Goal: Task Accomplishment & Management: Complete application form

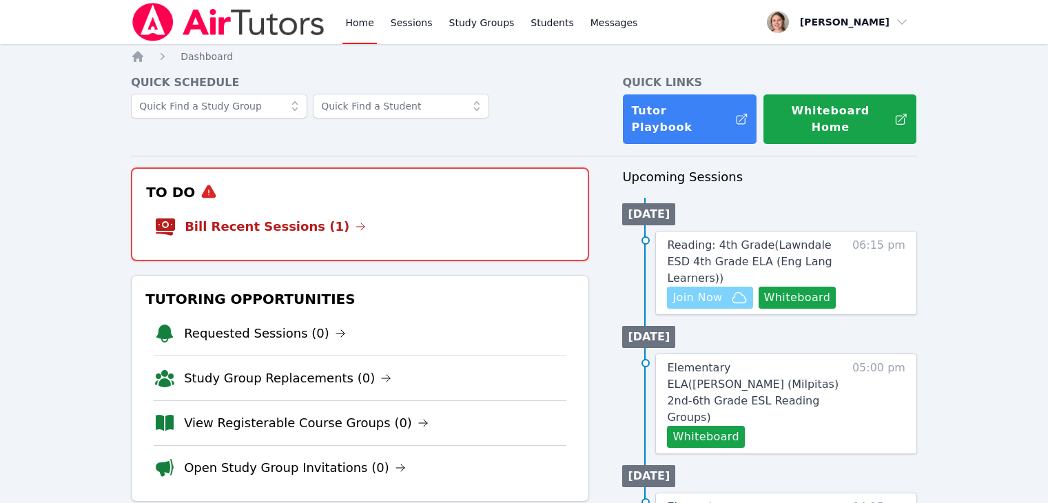
click at [700, 289] on span "Join Now" at bounding box center [698, 297] width 50 height 17
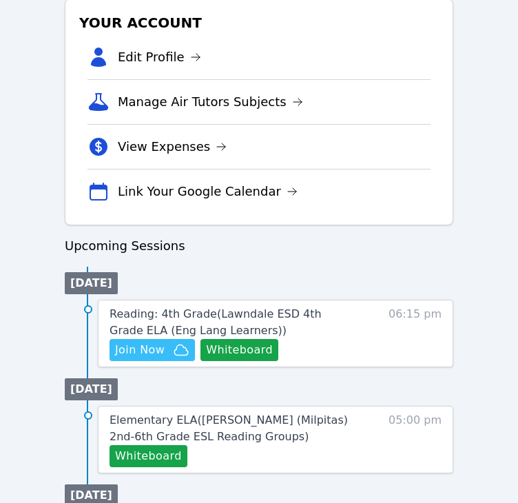
scroll to position [562, 0]
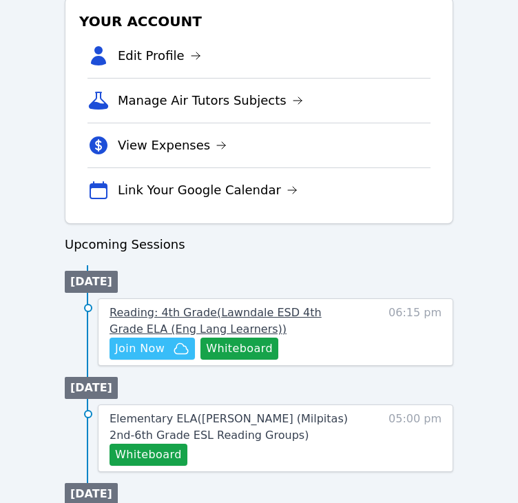
click at [284, 307] on span "Reading: 4th Grade ( Lawndale ESD 4th Grade ELA (Eng Lang Learners) )" at bounding box center [216, 321] width 212 height 30
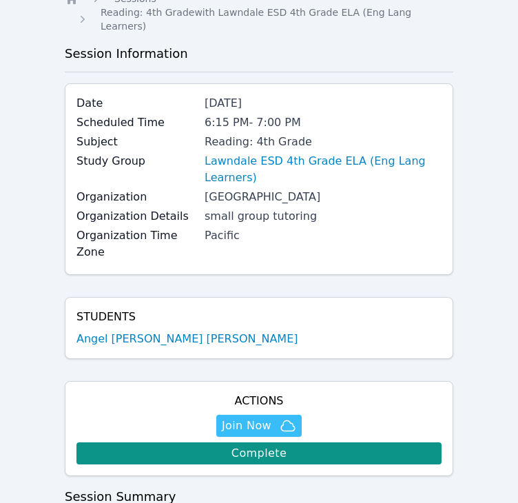
scroll to position [59, 0]
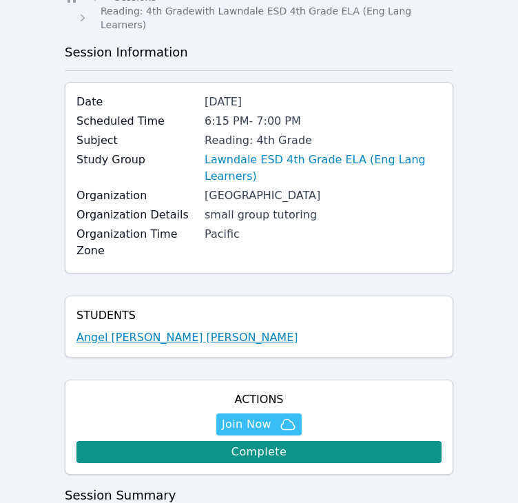
click at [167, 329] on link "Angel [PERSON_NAME] [PERSON_NAME]" at bounding box center [188, 337] width 222 height 17
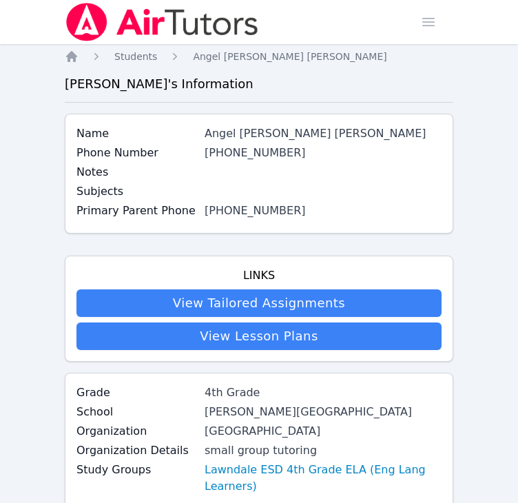
click at [236, 205] on link "(813) 694-1247" at bounding box center [255, 210] width 101 height 13
click at [438, 12] on span "button" at bounding box center [429, 22] width 30 height 30
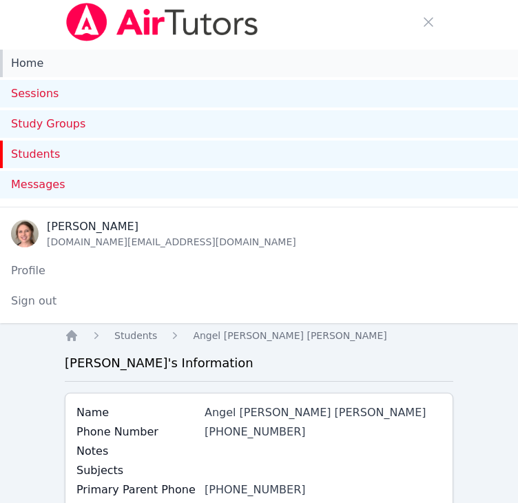
click at [35, 65] on link "Home" at bounding box center [259, 64] width 518 height 28
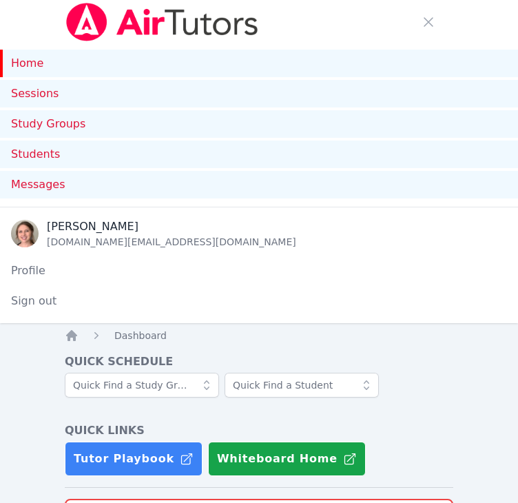
click at [281, 217] on div "Charity Soria charitysoria.at@gmail.com Profile Sign out" at bounding box center [259, 265] width 518 height 116
click at [66, 232] on div "[PERSON_NAME]" at bounding box center [172, 226] width 250 height 17
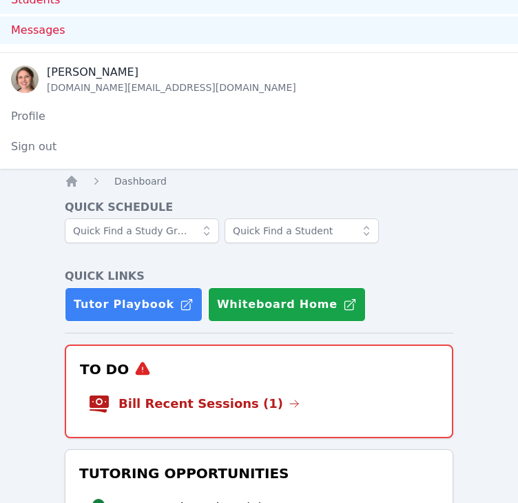
scroll to position [253, 0]
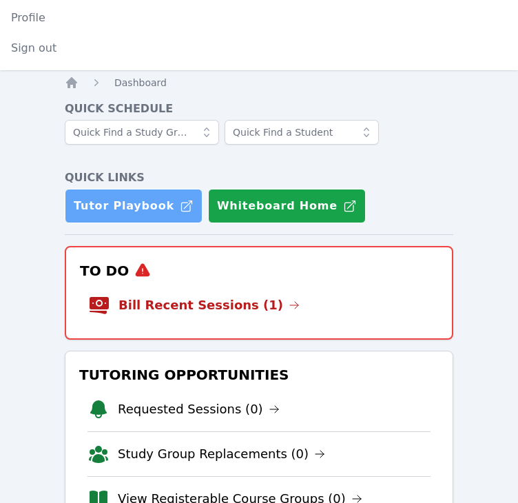
click at [126, 212] on link "Tutor Playbook" at bounding box center [134, 206] width 138 height 34
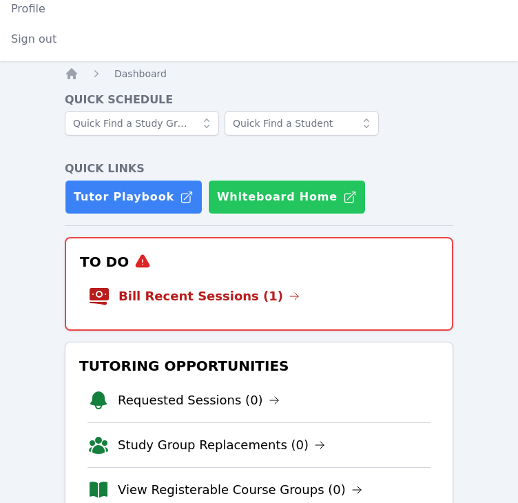
scroll to position [0, 0]
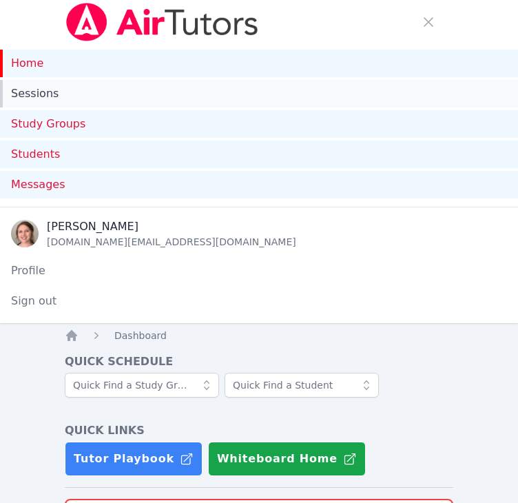
click at [53, 93] on link "Sessions" at bounding box center [259, 94] width 518 height 28
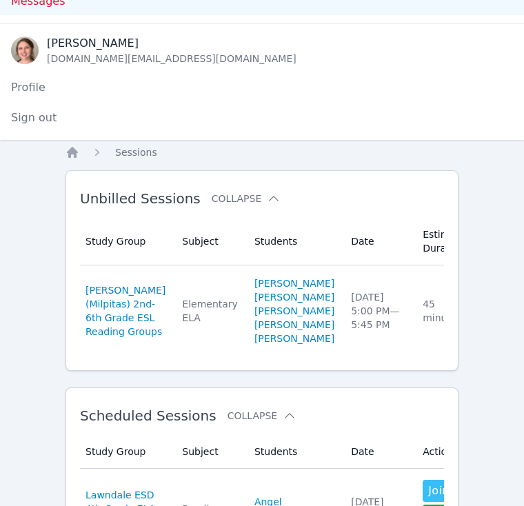
scroll to position [182, 0]
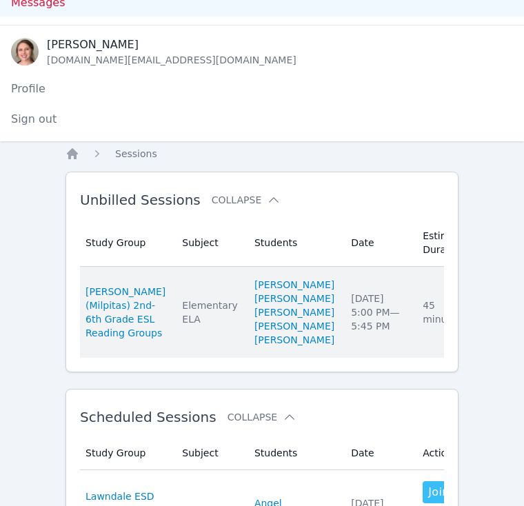
click at [488, 323] on link "Complete" at bounding box center [521, 312] width 66 height 22
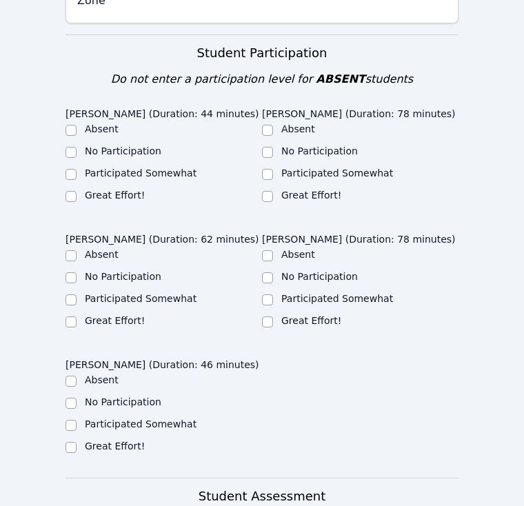
scroll to position [615, 0]
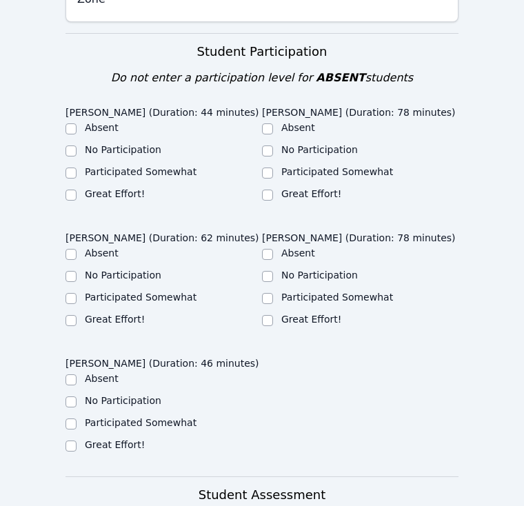
click at [112, 188] on label "Great Effort!" at bounding box center [115, 193] width 60 height 11
click at [77, 190] on input "Great Effort!" at bounding box center [70, 195] width 11 height 11
checkbox input "true"
click at [274, 187] on div "Great Effort!" at bounding box center [360, 195] width 196 height 17
click at [267, 190] on input "Great Effort!" at bounding box center [267, 195] width 11 height 11
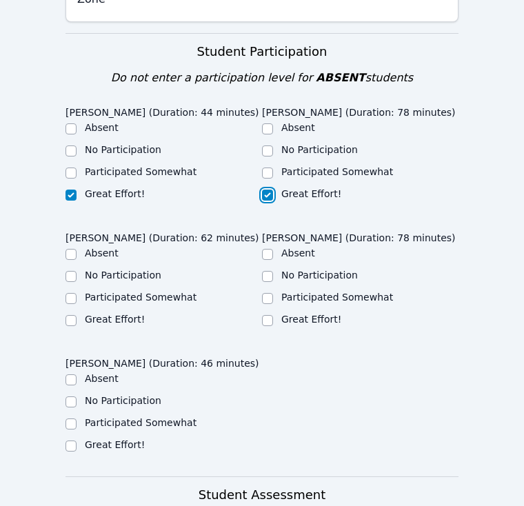
checkbox input "true"
click at [295, 314] on label "Great Effort!" at bounding box center [311, 319] width 60 height 11
click at [273, 315] on input "Great Effort!" at bounding box center [267, 320] width 11 height 11
checkbox input "true"
click at [116, 314] on label "Great Effort!" at bounding box center [115, 319] width 60 height 11
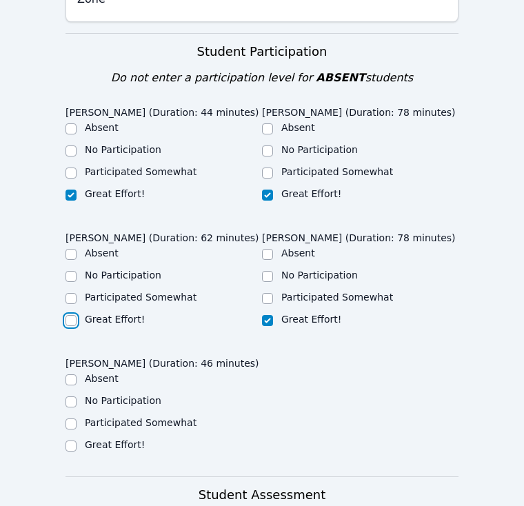
click at [77, 315] on input "Great Effort!" at bounding box center [70, 320] width 11 height 11
checkbox input "true"
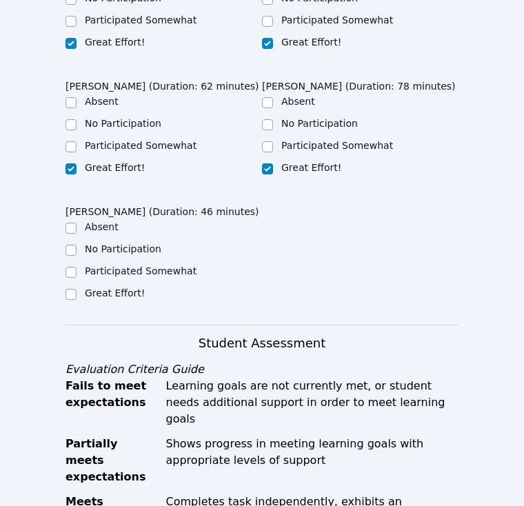
click at [102, 287] on label "Great Effort!" at bounding box center [115, 292] width 60 height 11
click at [77, 289] on input "Great Effort!" at bounding box center [70, 294] width 11 height 11
checkbox input "true"
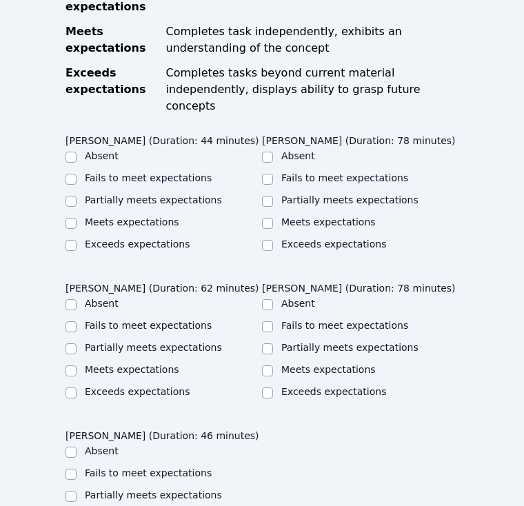
scroll to position [1250, 0]
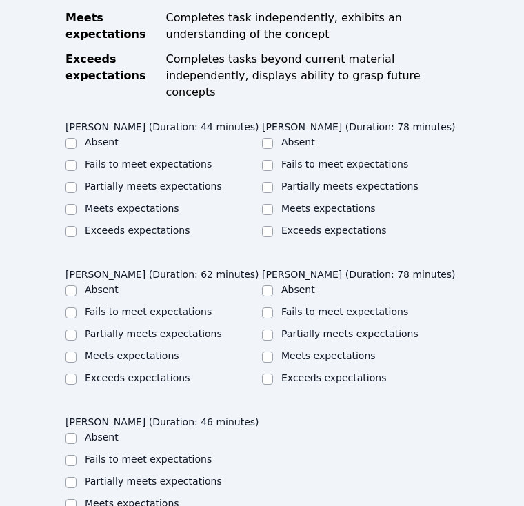
click at [148, 203] on label "Meets expectations" at bounding box center [132, 208] width 94 height 11
click at [77, 204] on input "Meets expectations" at bounding box center [70, 209] width 11 height 11
checkbox input "true"
click at [291, 203] on label "Meets expectations" at bounding box center [328, 208] width 94 height 11
click at [273, 204] on input "Meets expectations" at bounding box center [267, 209] width 11 height 11
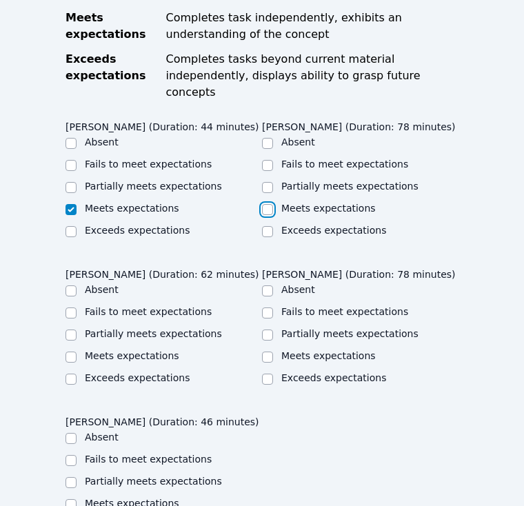
checkbox input "true"
click at [298, 350] on label "Meets expectations" at bounding box center [328, 355] width 94 height 11
click at [273, 352] on input "Meets expectations" at bounding box center [267, 357] width 11 height 11
checkbox input "true"
click at [121, 350] on label "Meets expectations" at bounding box center [132, 355] width 94 height 11
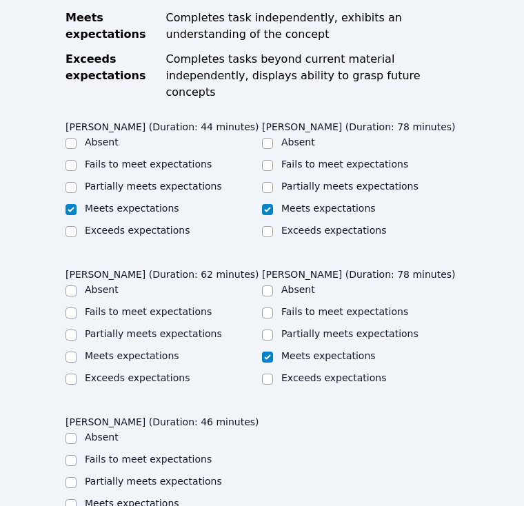
click at [77, 352] on input "Meets expectations" at bounding box center [70, 357] width 11 height 11
checkbox input "true"
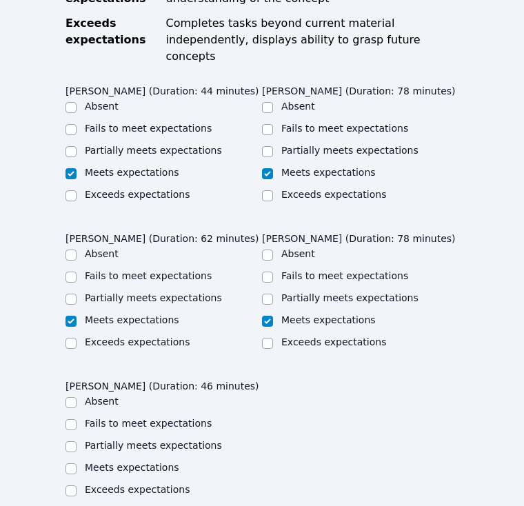
click at [124, 292] on label "Partially meets expectations" at bounding box center [153, 297] width 137 height 11
click at [77, 294] on input "Partially meets expectations" at bounding box center [70, 299] width 11 height 11
checkbox input "true"
checkbox input "false"
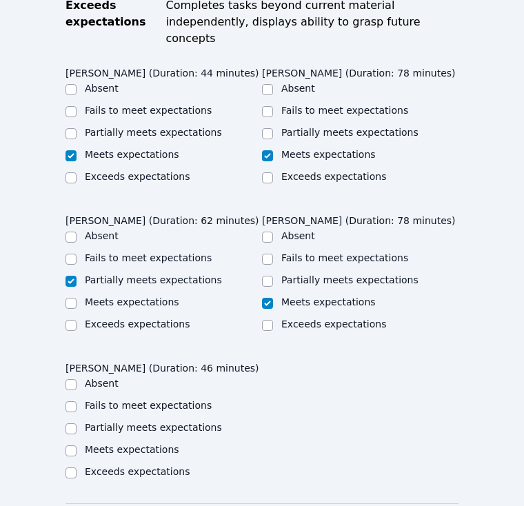
click at [117, 398] on div "Fails to meet expectations" at bounding box center [163, 406] width 196 height 17
click at [130, 400] on label "Fails to meet expectations" at bounding box center [148, 405] width 127 height 11
click at [77, 401] on input "Fails to meet expectations" at bounding box center [70, 406] width 11 height 11
checkbox input "true"
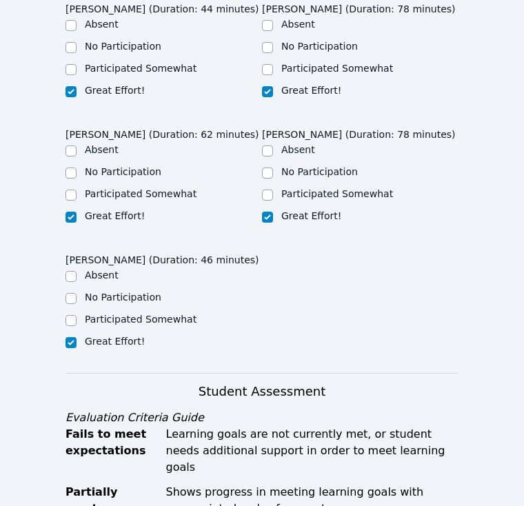
scroll to position [681, 0]
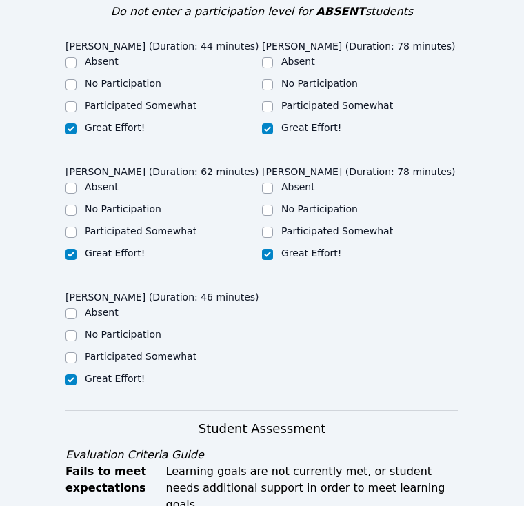
click at [128, 225] on label "Participated Somewhat" at bounding box center [141, 230] width 112 height 11
click at [77, 227] on input "Participated Somewhat" at bounding box center [70, 232] width 11 height 11
checkbox input "true"
checkbox input "false"
click at [133, 351] on label "Participated Somewhat" at bounding box center [141, 356] width 112 height 11
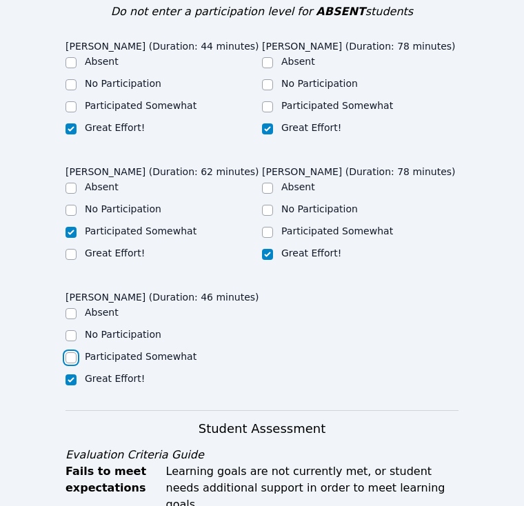
click at [77, 352] on input "Participated Somewhat" at bounding box center [70, 357] width 11 height 11
checkbox input "true"
checkbox input "false"
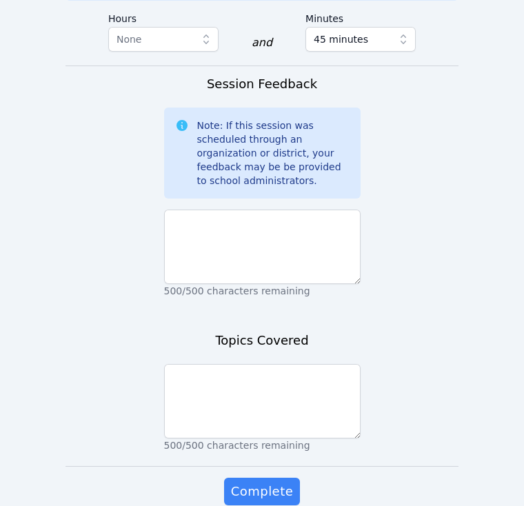
scroll to position [1902, 0]
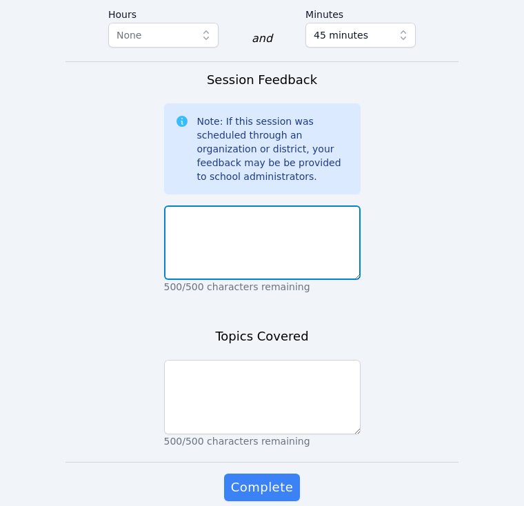
click at [215, 208] on textarea at bounding box center [262, 242] width 196 height 74
type textarea "B"
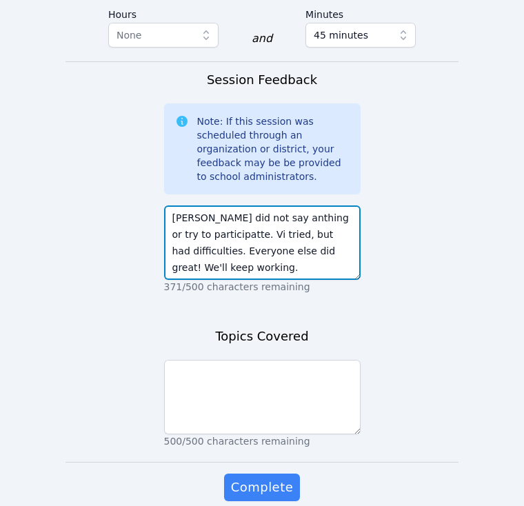
type textarea "Benjamin did not say anthing or try to participatte. Vi tried, but had difficul…"
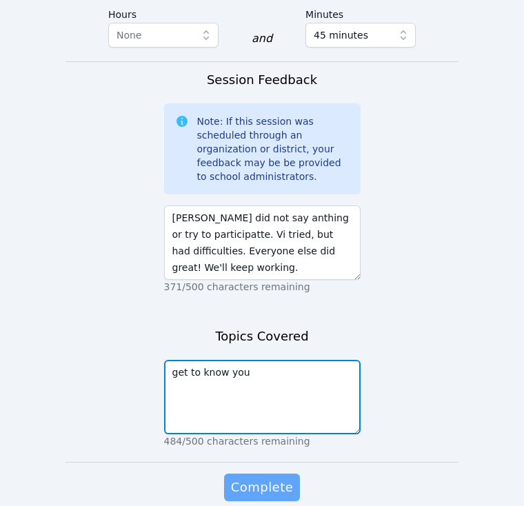
type textarea "get to know you"
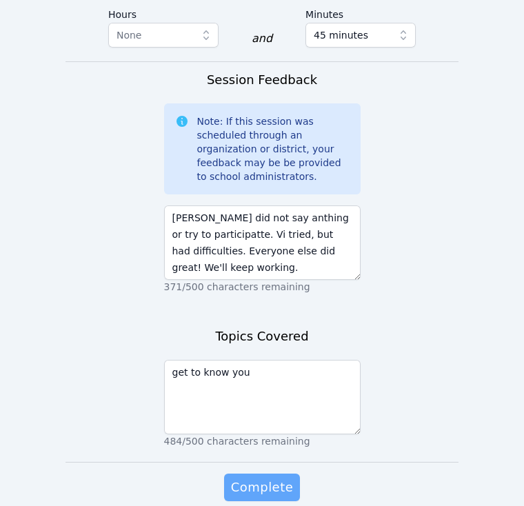
click at [268, 478] on span "Complete" at bounding box center [262, 487] width 62 height 19
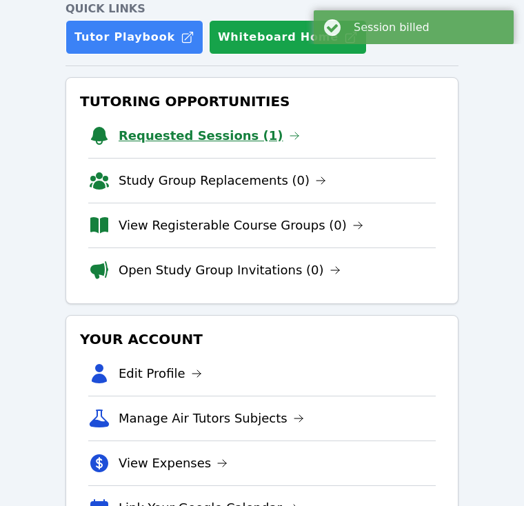
click at [221, 143] on link "Requested Sessions (1)" at bounding box center [209, 135] width 181 height 19
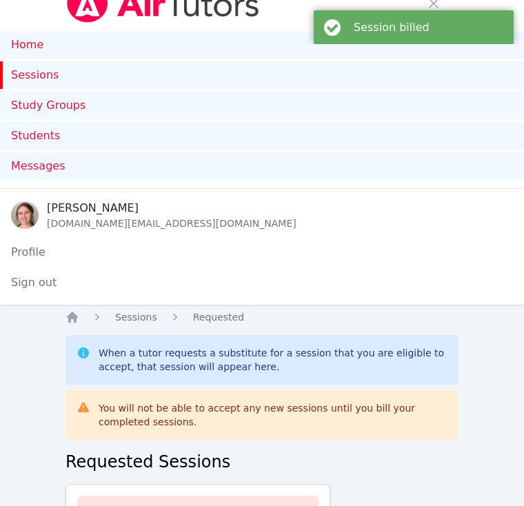
scroll to position [278, 0]
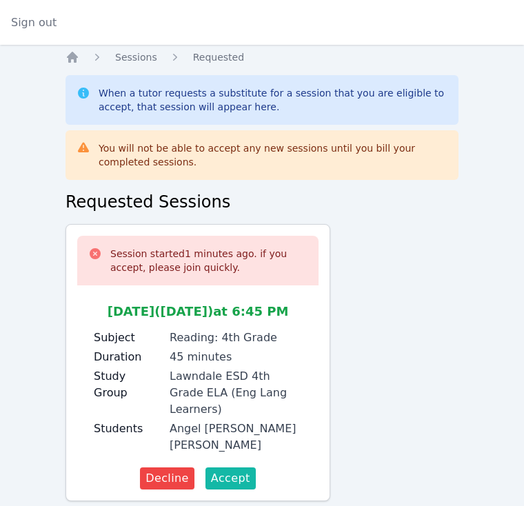
click at [227, 470] on span "Accept" at bounding box center [230, 478] width 39 height 17
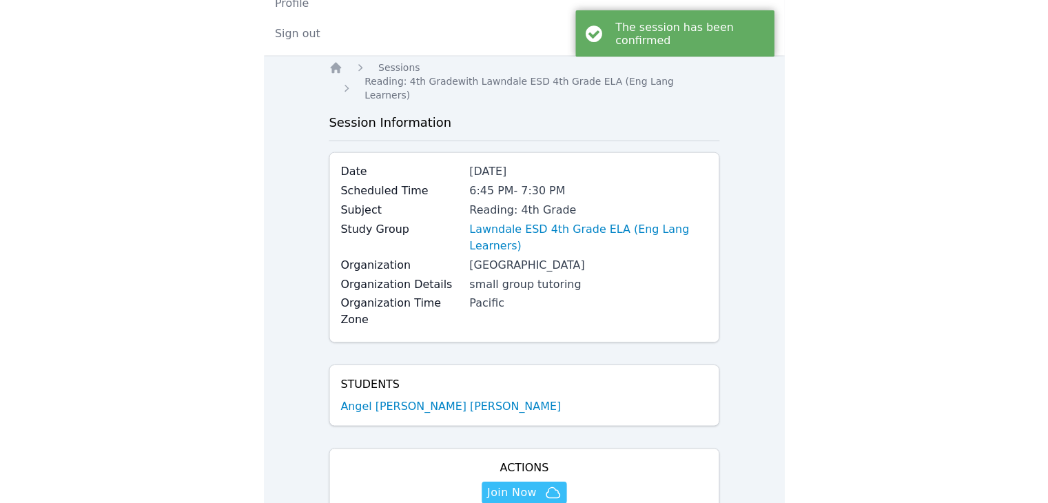
scroll to position [416, 0]
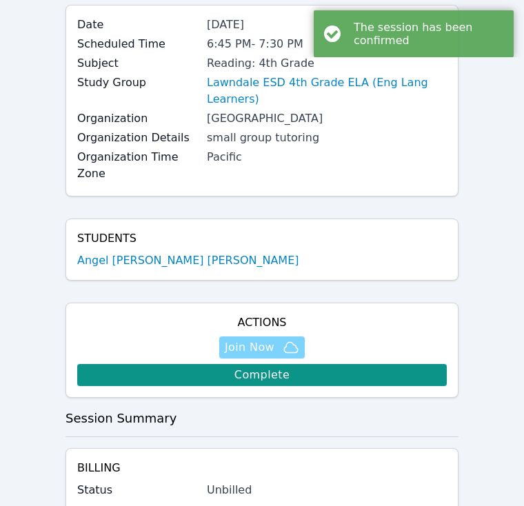
click at [256, 339] on span "Join Now" at bounding box center [250, 347] width 50 height 17
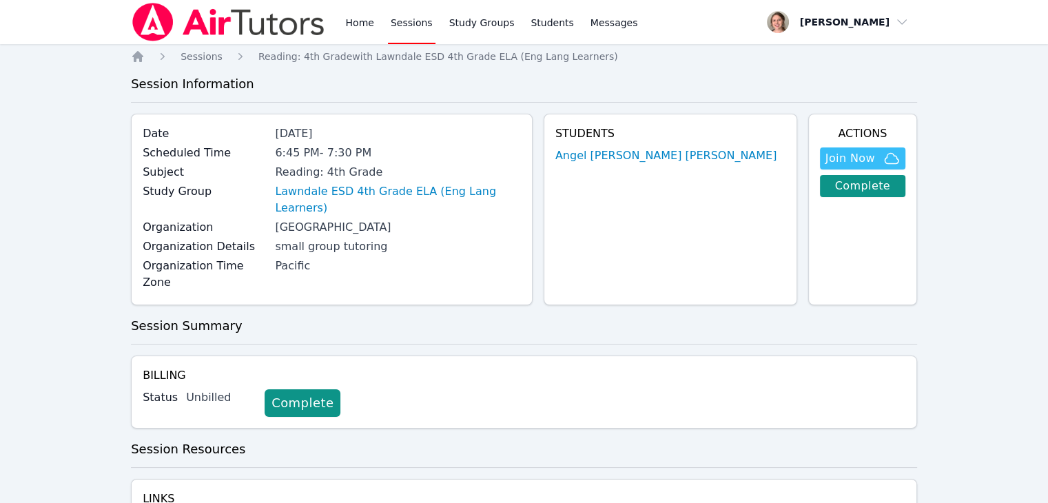
scroll to position [212, 0]
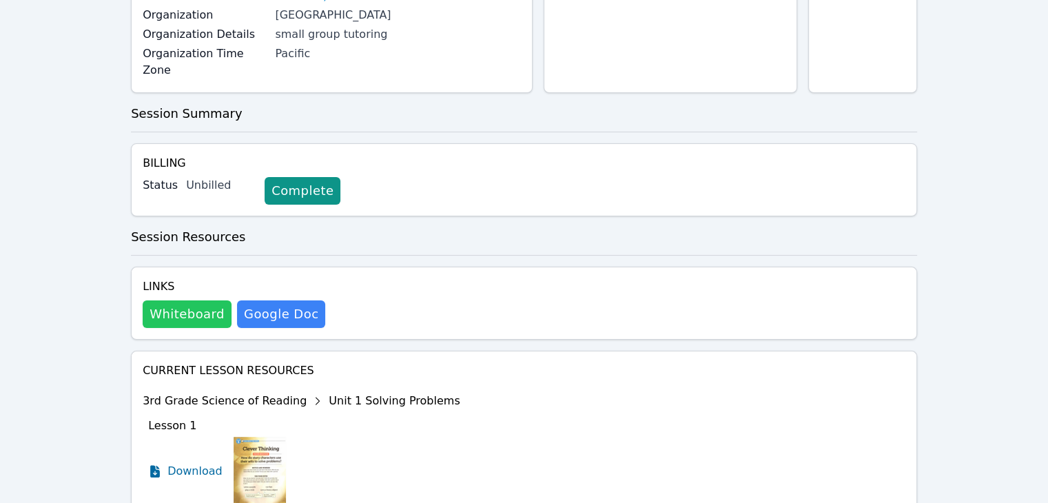
click at [182, 301] on button "Whiteboard" at bounding box center [187, 315] width 89 height 28
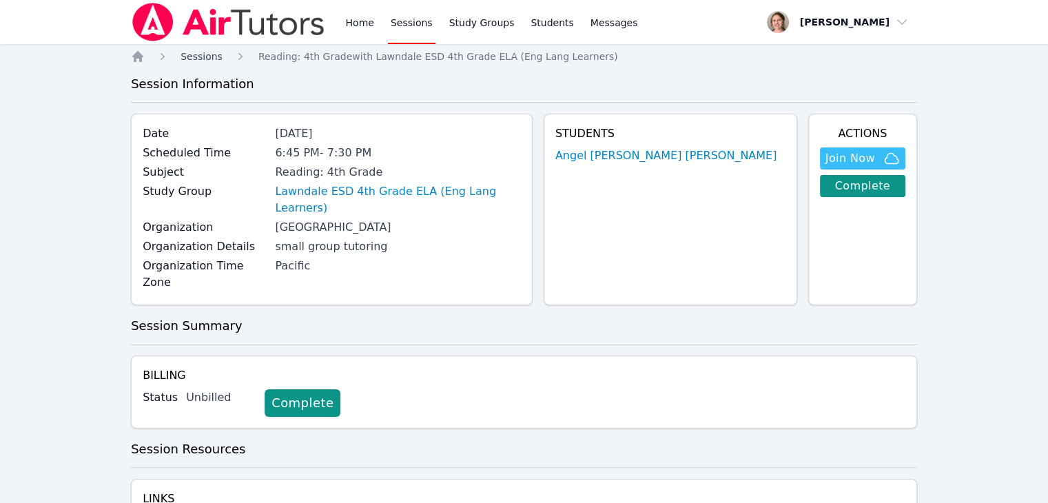
click at [199, 54] on span "Sessions" at bounding box center [202, 56] width 42 height 11
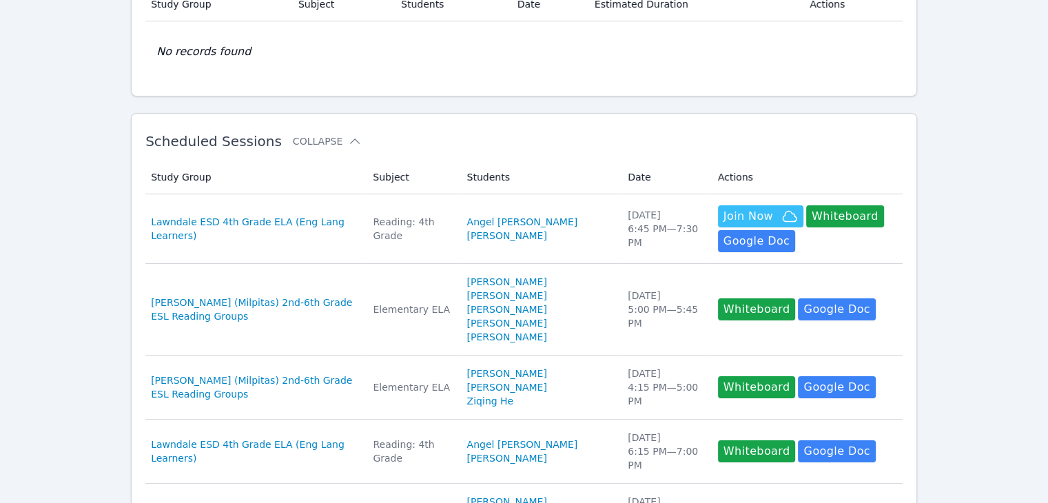
scroll to position [135, 0]
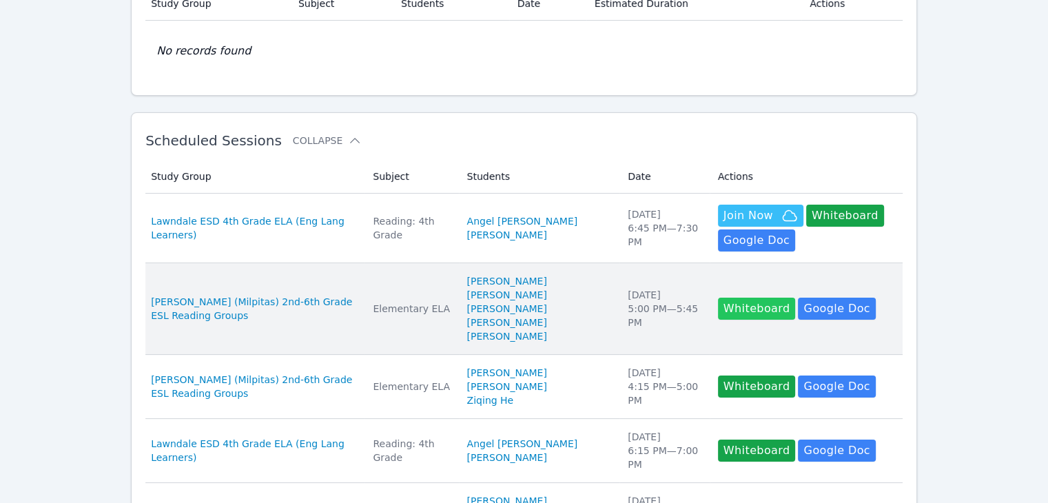
click at [718, 308] on button "Whiteboard" at bounding box center [757, 309] width 78 height 22
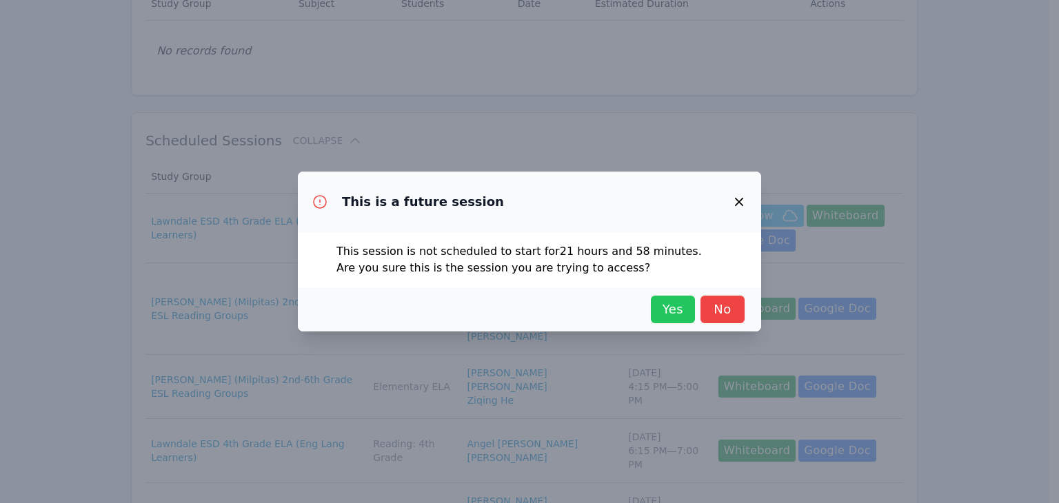
click at [664, 317] on span "Yes" at bounding box center [673, 309] width 30 height 19
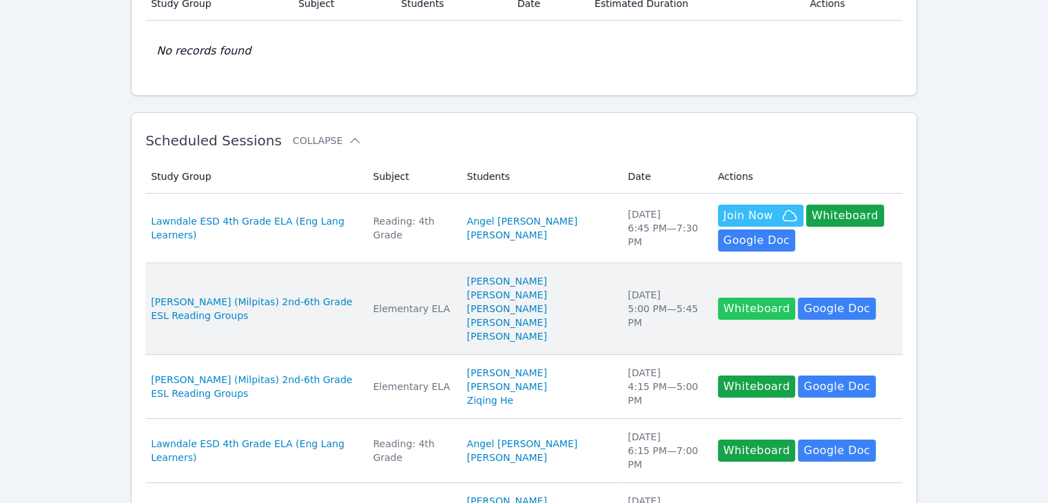
click at [718, 309] on button "Whiteboard" at bounding box center [757, 309] width 78 height 22
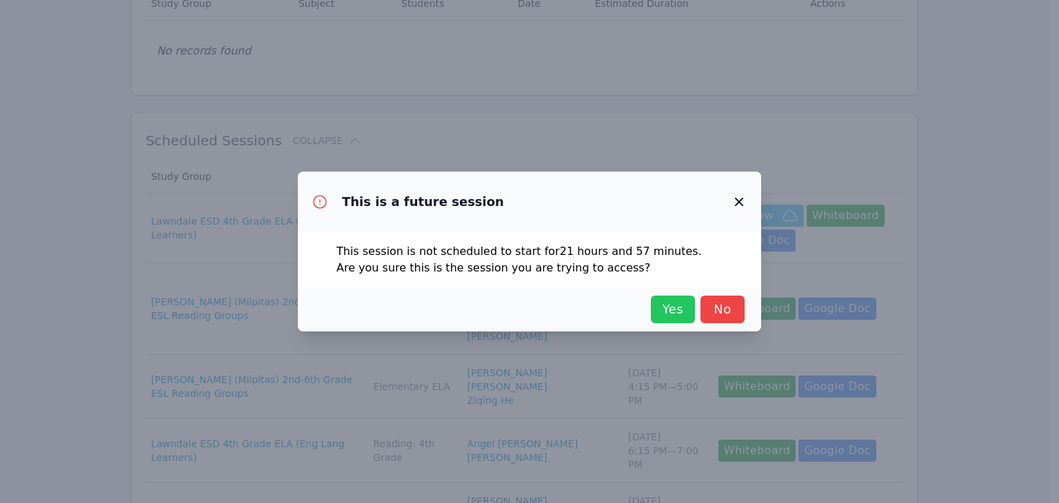
click at [675, 305] on span "Yes" at bounding box center [673, 309] width 30 height 19
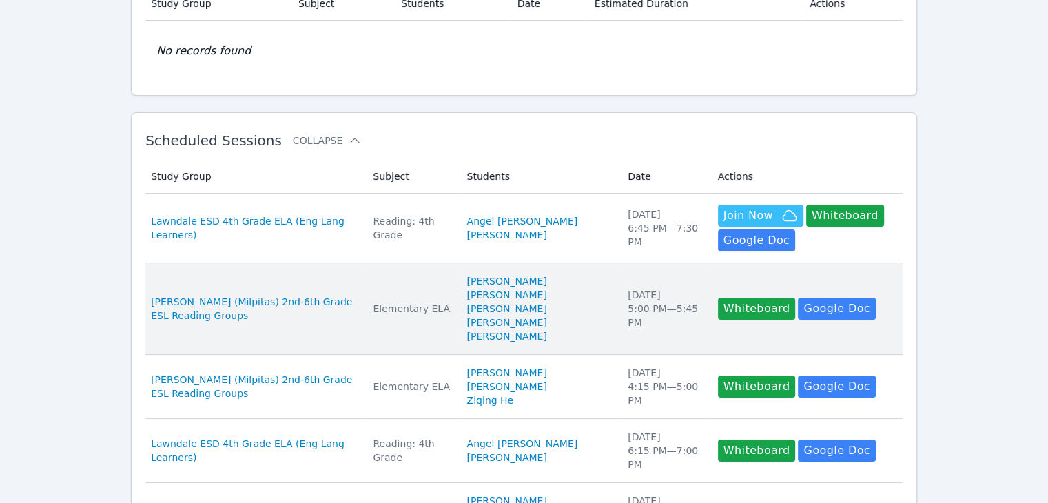
scroll to position [221, 0]
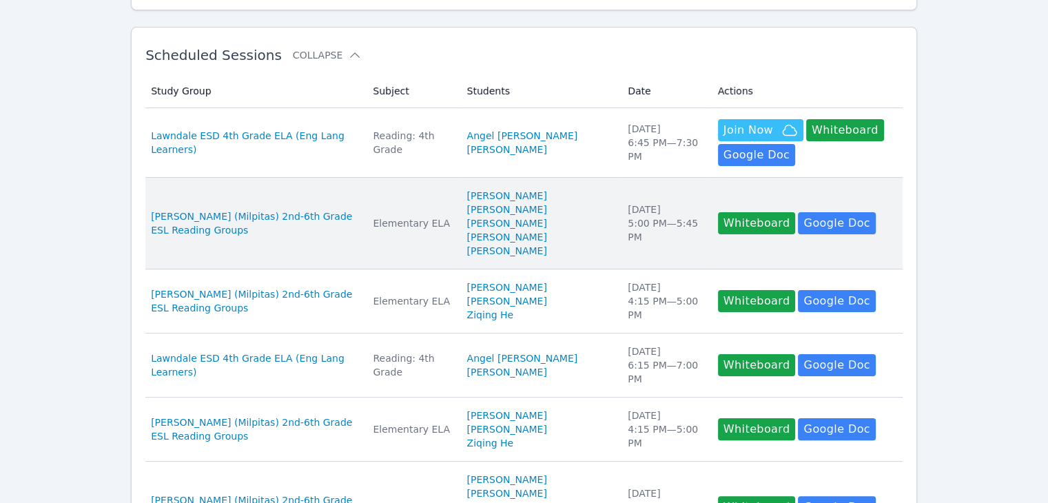
click at [321, 207] on td "Study Group Curtner (Milpitas) 2nd-6th Grade ESL Reading Groups" at bounding box center [254, 224] width 219 height 92
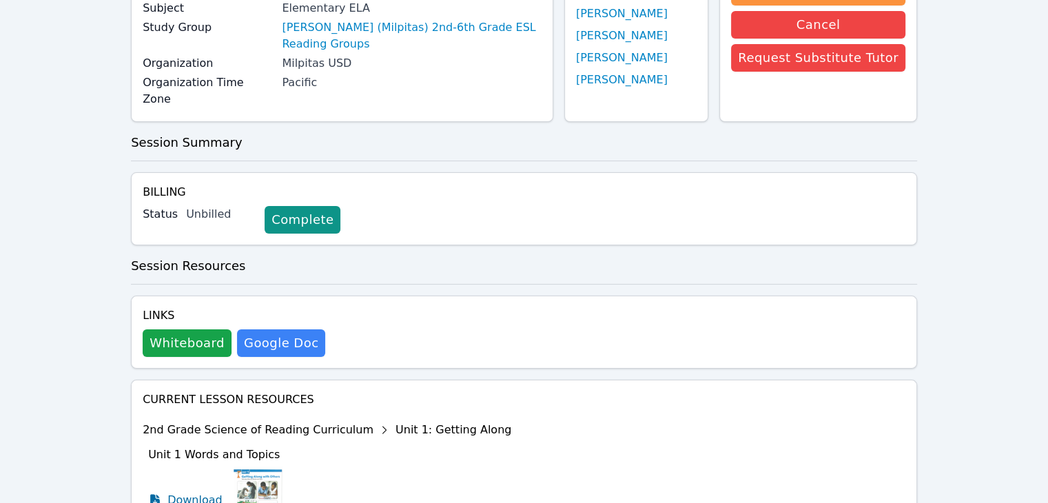
scroll to position [167, 0]
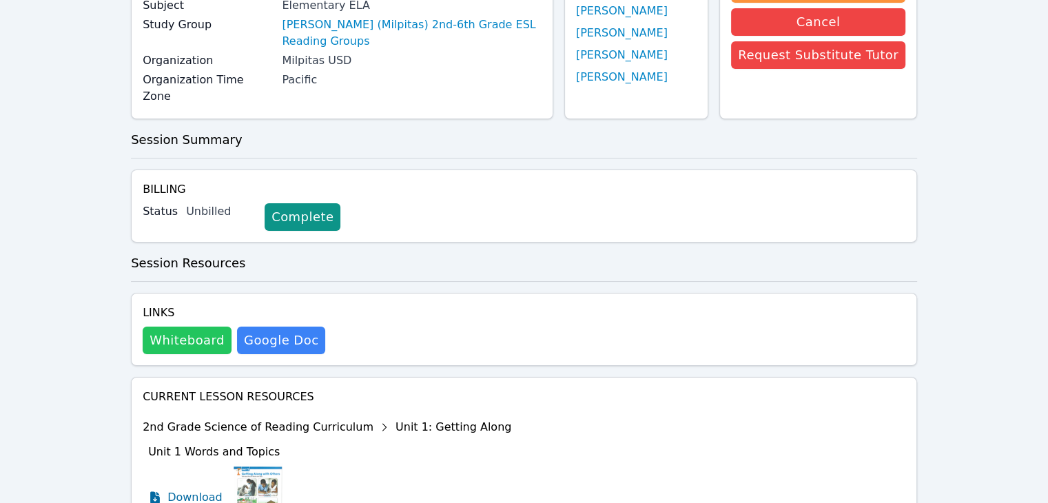
click at [196, 327] on button "Whiteboard" at bounding box center [187, 341] width 89 height 28
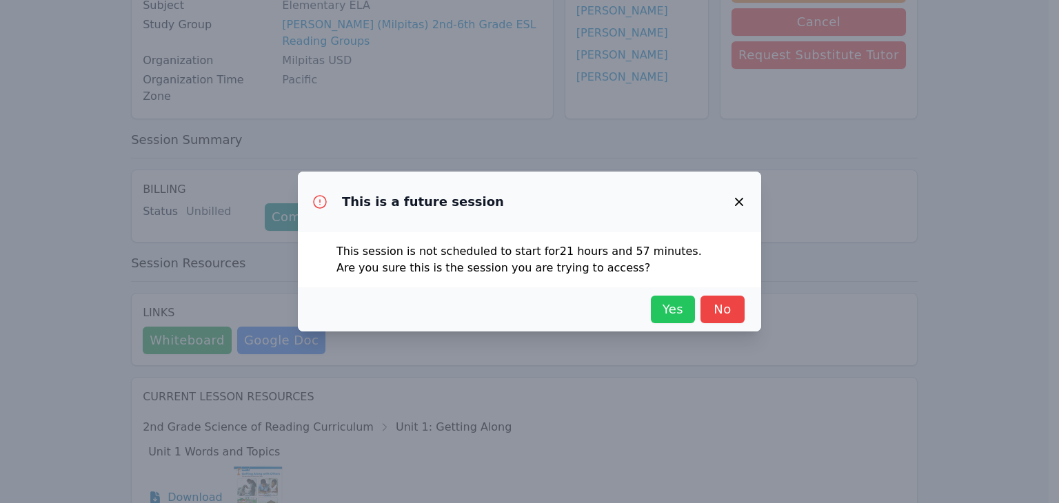
click at [675, 311] on span "Yes" at bounding box center [673, 309] width 30 height 19
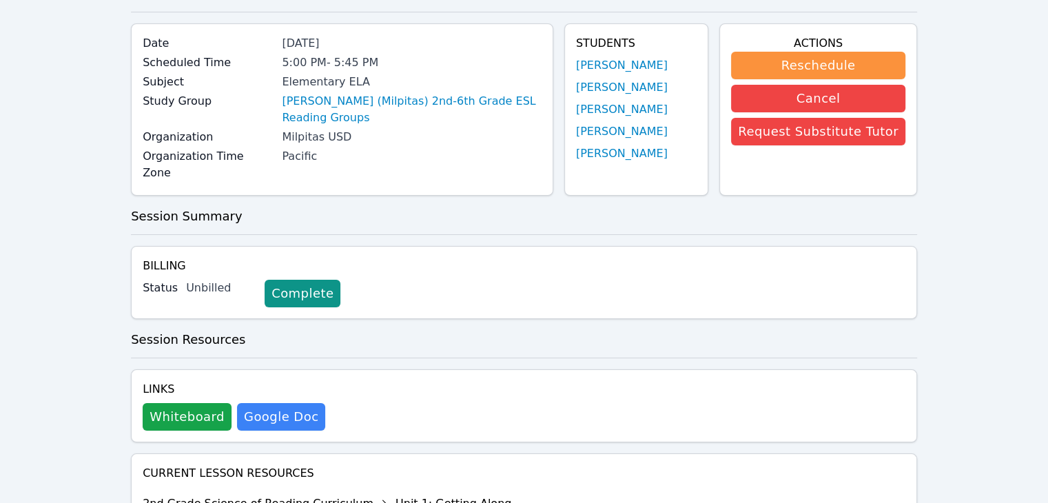
scroll to position [0, 0]
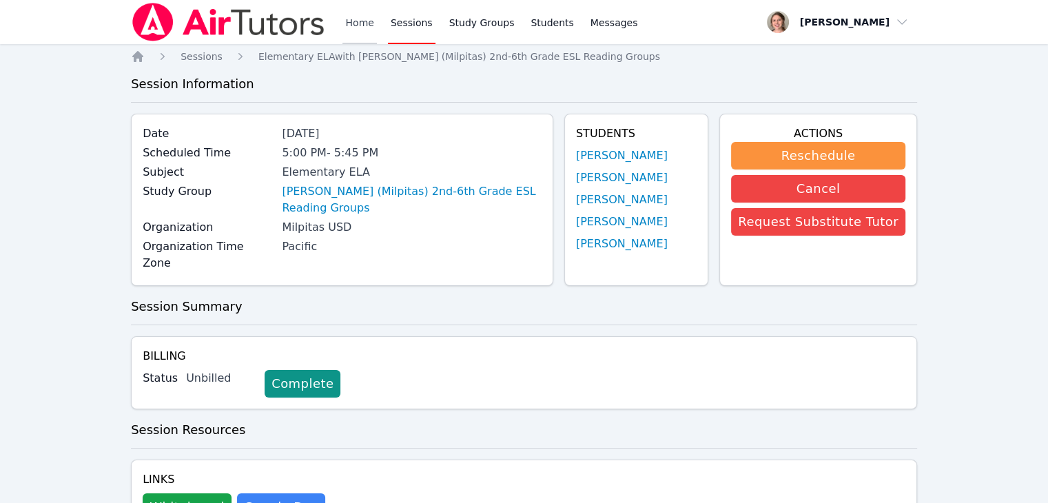
click at [353, 26] on link "Home" at bounding box center [360, 22] width 34 height 44
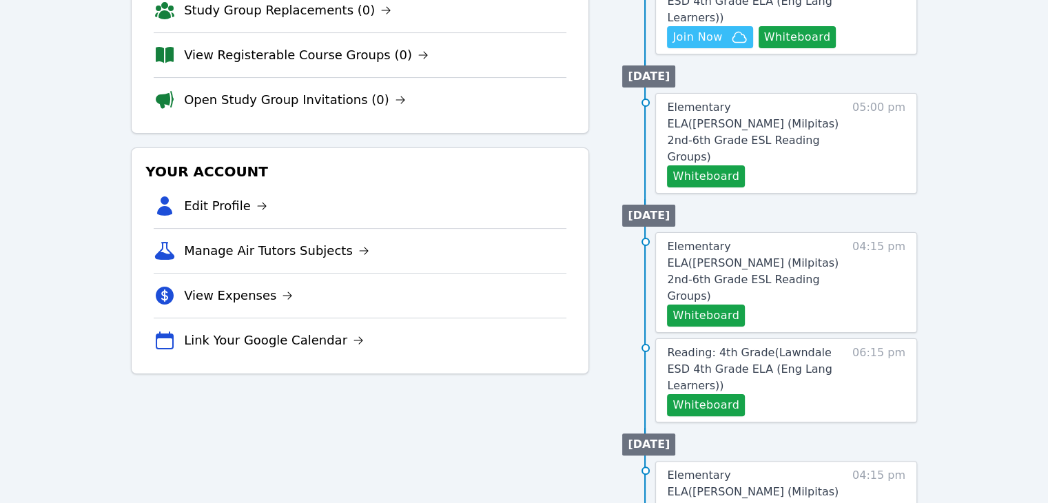
scroll to position [152, 0]
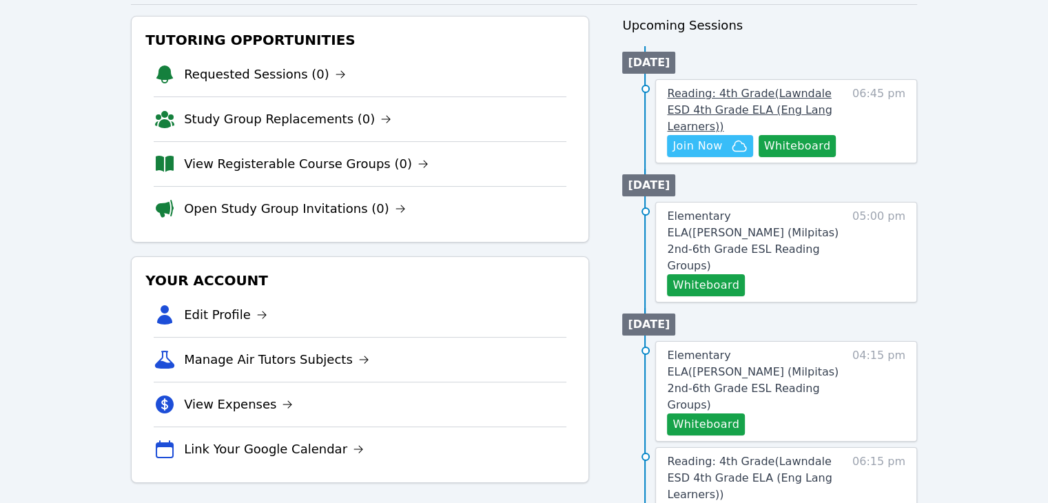
click at [772, 92] on span "Reading: 4th Grade ( Lawndale ESD 4th Grade ELA (Eng Lang Learners) )" at bounding box center [749, 110] width 165 height 46
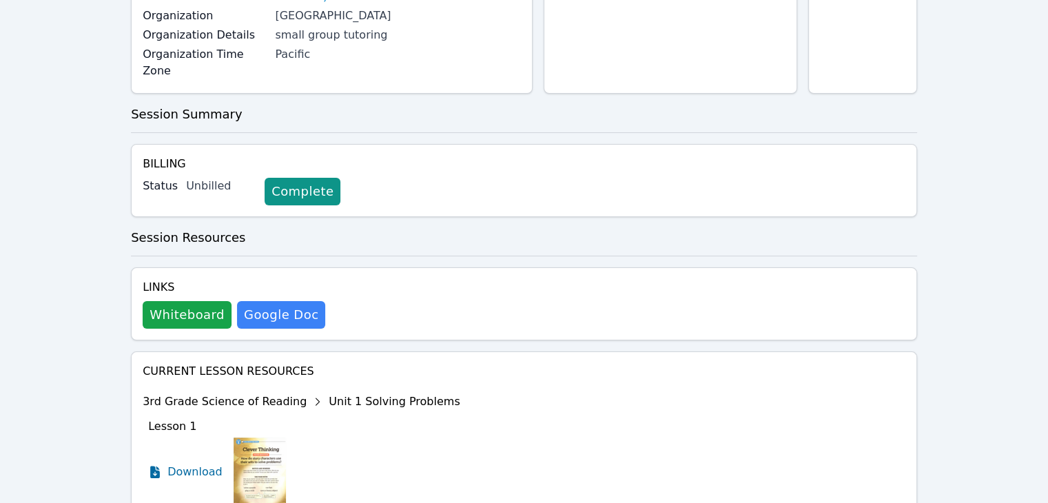
scroll to position [211, 0]
click at [190, 302] on button "Whiteboard" at bounding box center [187, 316] width 89 height 28
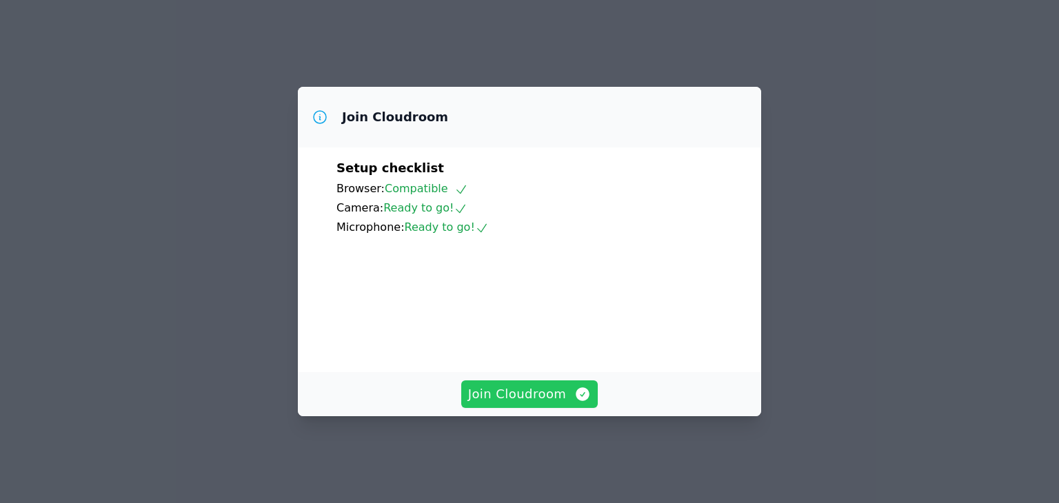
click at [539, 404] on span "Join Cloudroom" at bounding box center [529, 394] width 123 height 19
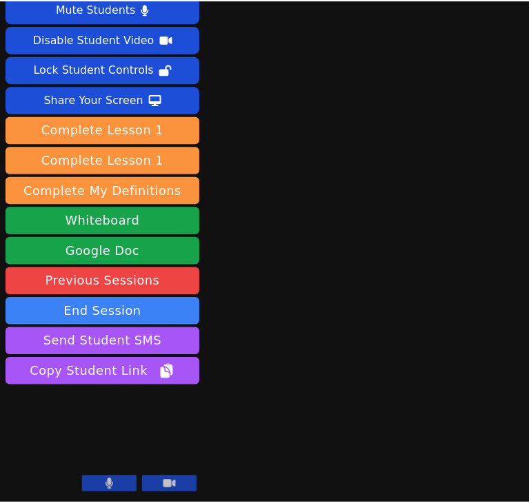
scroll to position [32, 0]
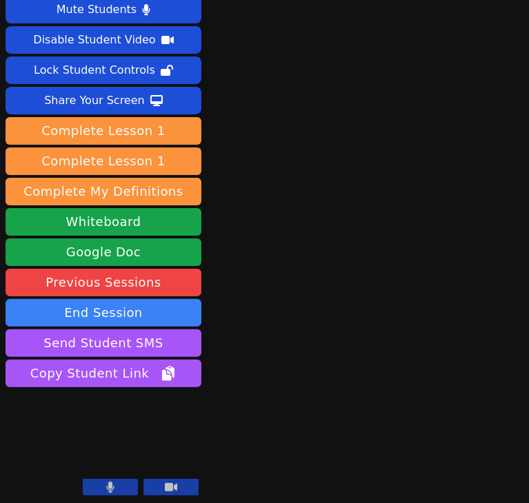
click at [110, 480] on button at bounding box center [110, 487] width 55 height 17
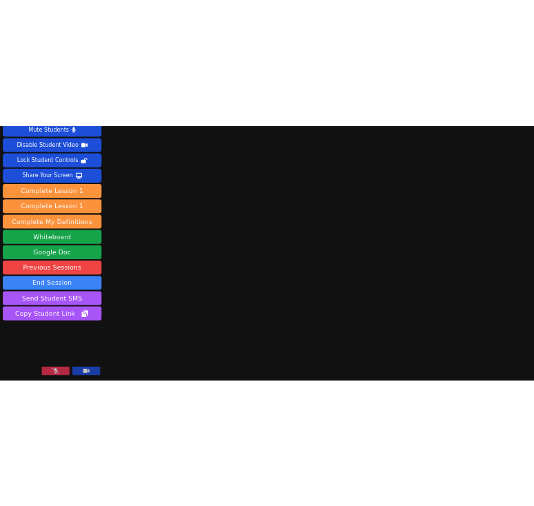
scroll to position [0, 0]
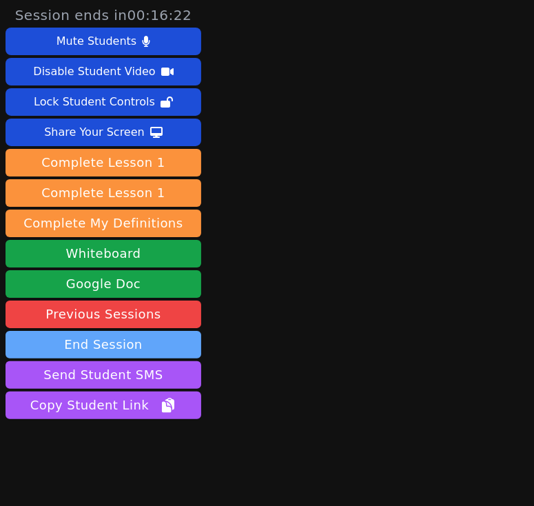
click at [160, 336] on button "End Session" at bounding box center [104, 345] width 196 height 28
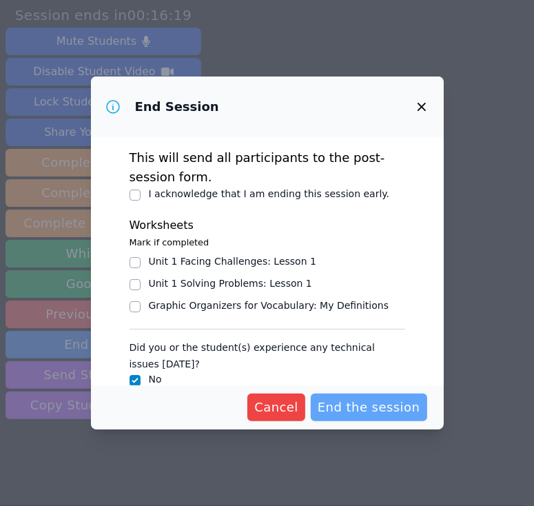
click at [359, 411] on span "End the session" at bounding box center [369, 407] width 103 height 19
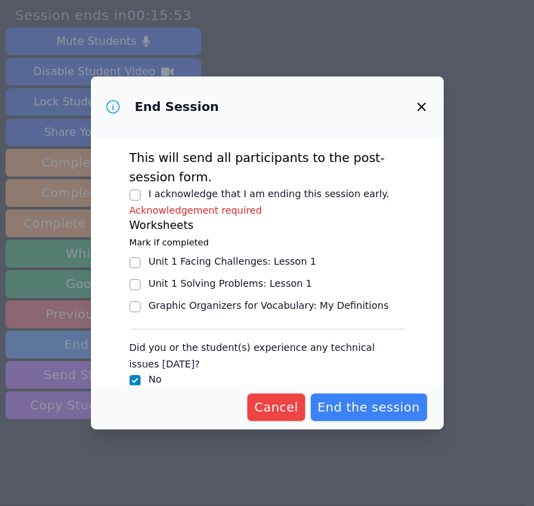
click at [259, 183] on p "This will send all participants to the post-session form." at bounding box center [268, 167] width 276 height 39
click at [254, 199] on label "I acknowledge that I am ending this session early." at bounding box center [269, 193] width 241 height 11
click at [141, 199] on input "I acknowledge that I am ending this session early." at bounding box center [135, 195] width 11 height 11
checkbox input "true"
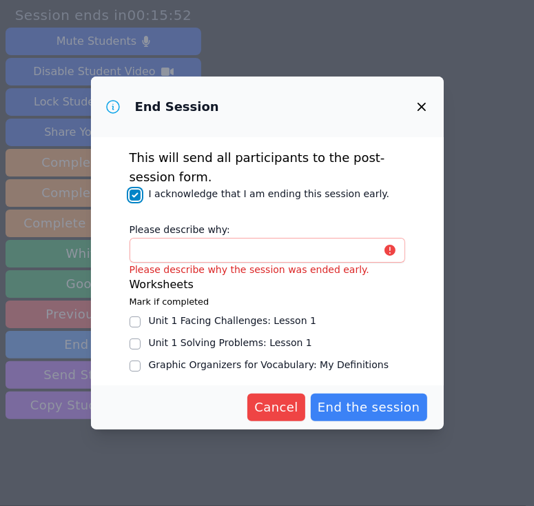
scroll to position [6, 0]
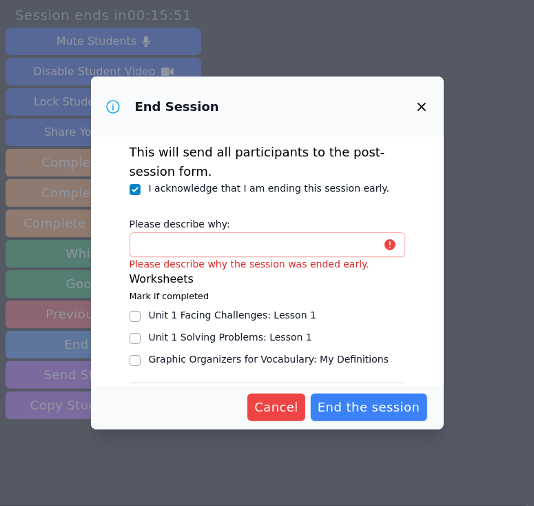
click at [237, 230] on label "Please describe why:" at bounding box center [268, 222] width 276 height 21
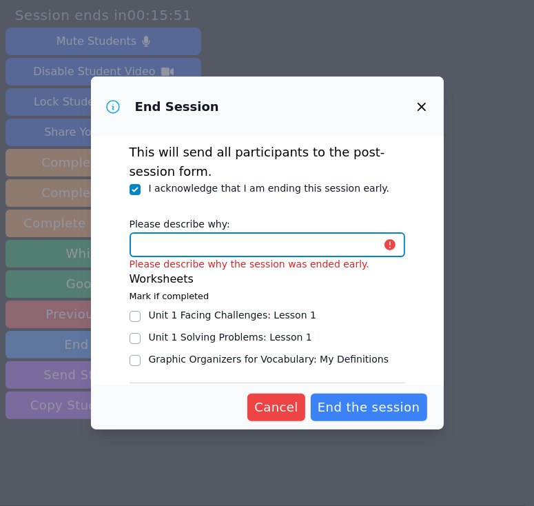
click at [237, 232] on input "Please describe why:" at bounding box center [268, 244] width 276 height 25
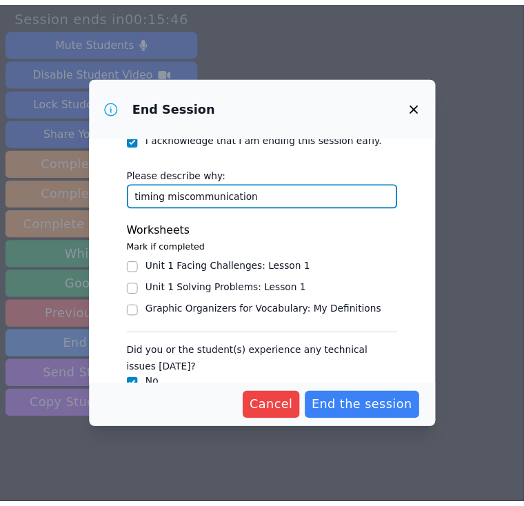
scroll to position [110, 0]
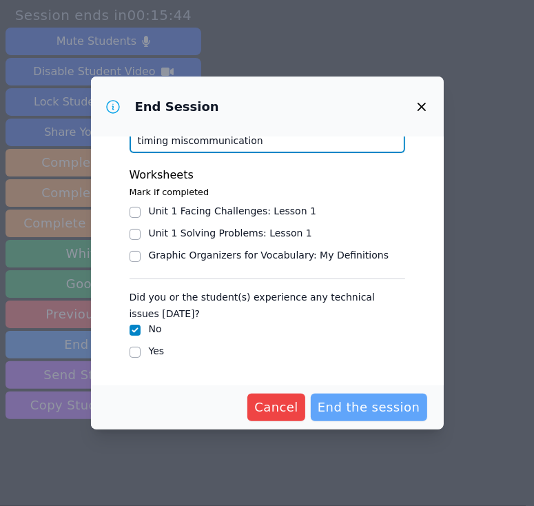
type input "timing miscommunication"
click at [375, 403] on span "End the session" at bounding box center [369, 407] width 103 height 19
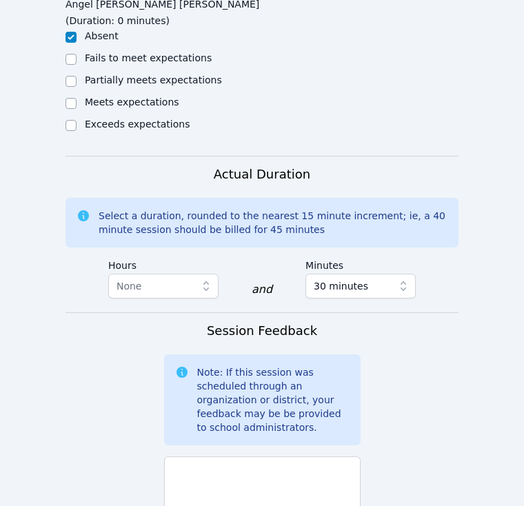
scroll to position [930, 0]
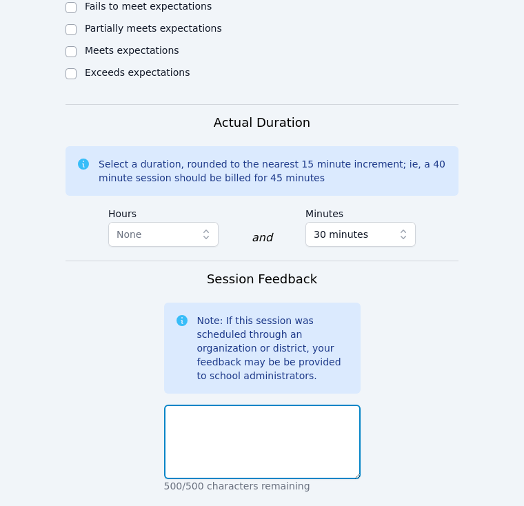
click at [265, 405] on textarea at bounding box center [262, 442] width 196 height 74
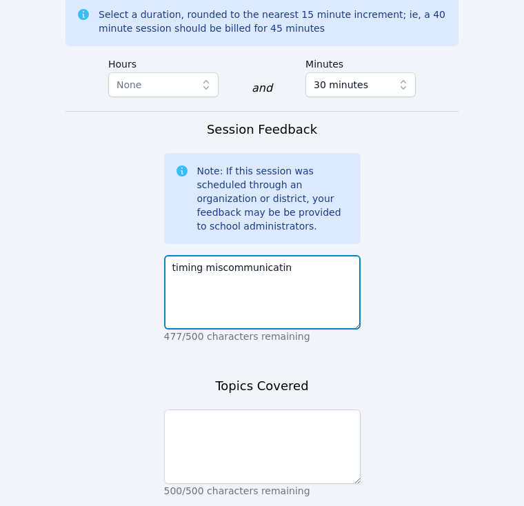
scroll to position [1079, 0]
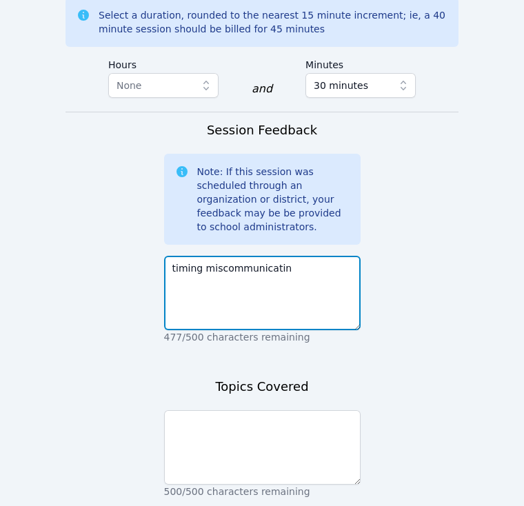
type textarea "timing miscommunicatin"
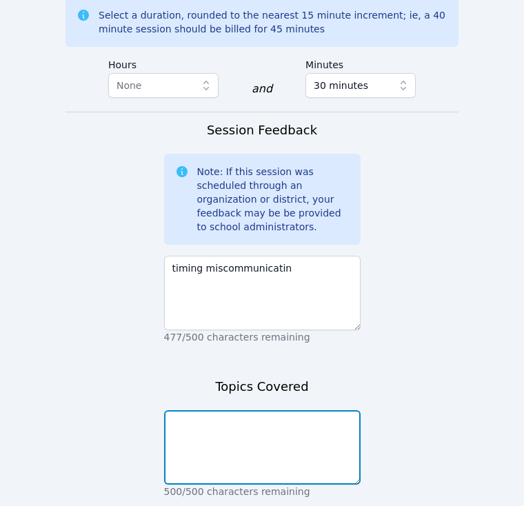
click at [218, 410] on textarea at bounding box center [262, 447] width 196 height 74
type textarea "n/a"
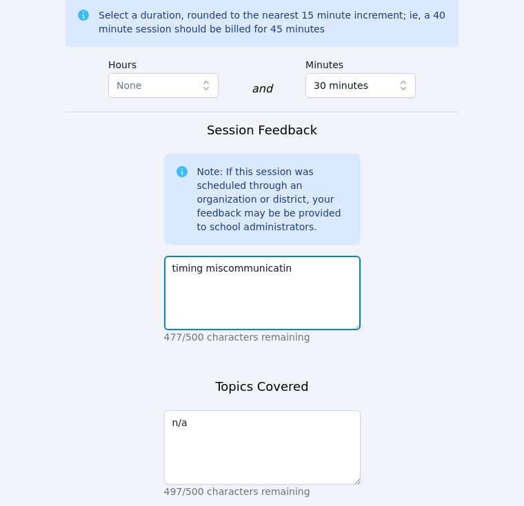
click at [238, 256] on textarea "timing miscommunicatin" at bounding box center [262, 293] width 196 height 74
type textarea "timing miscommunication"
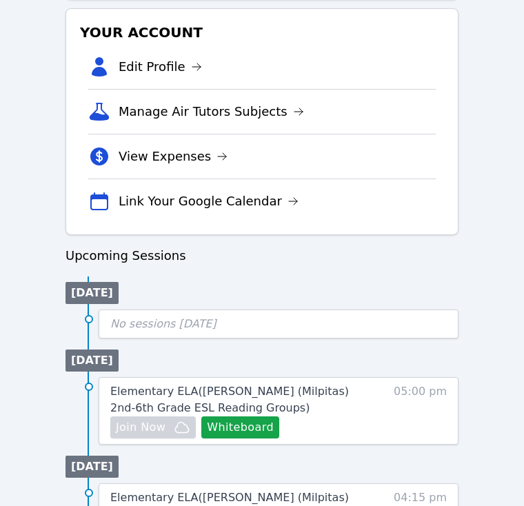
scroll to position [570, 0]
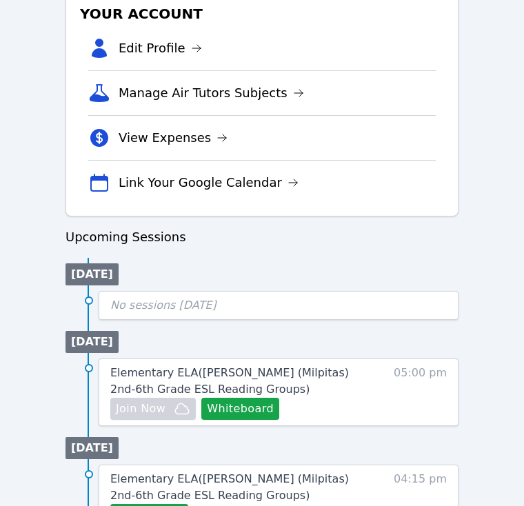
click at [250, 303] on div "No sessions [DATE]" at bounding box center [236, 305] width 252 height 17
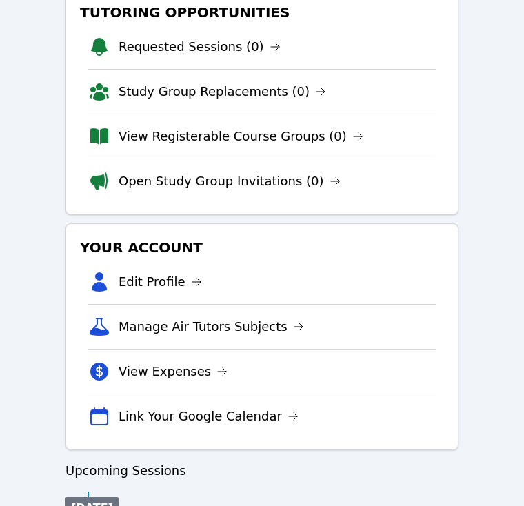
scroll to position [145, 0]
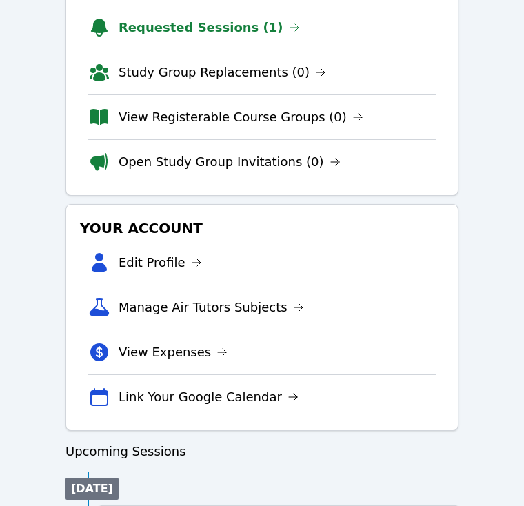
scroll to position [547, 0]
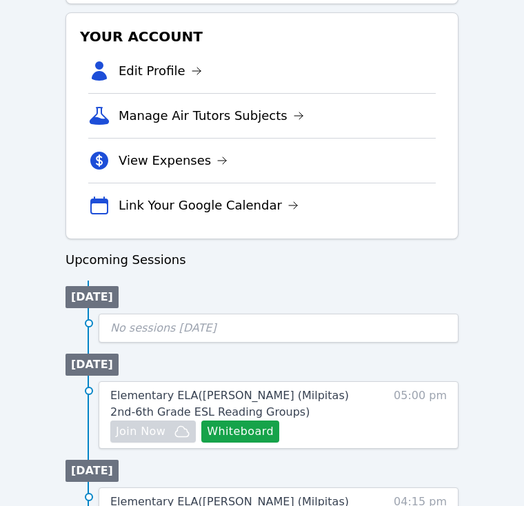
click at [215, 329] on div "No sessions [DATE]" at bounding box center [236, 328] width 252 height 17
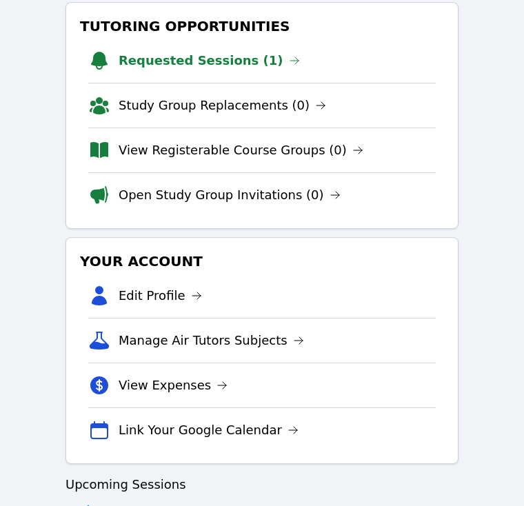
scroll to position [328, 0]
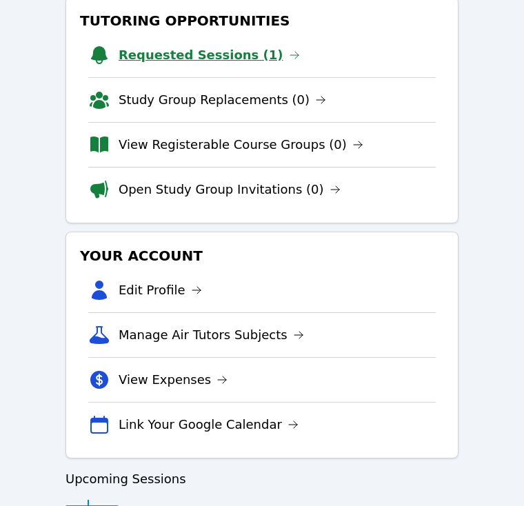
click at [217, 54] on link "Requested Sessions (1)" at bounding box center [209, 54] width 181 height 19
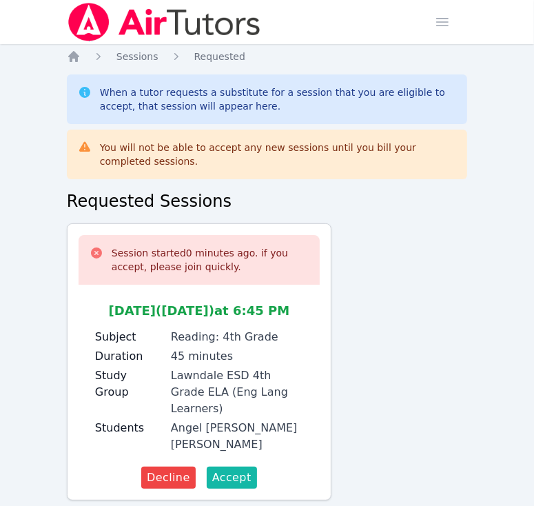
click at [227, 469] on span "Accept" at bounding box center [231, 477] width 39 height 17
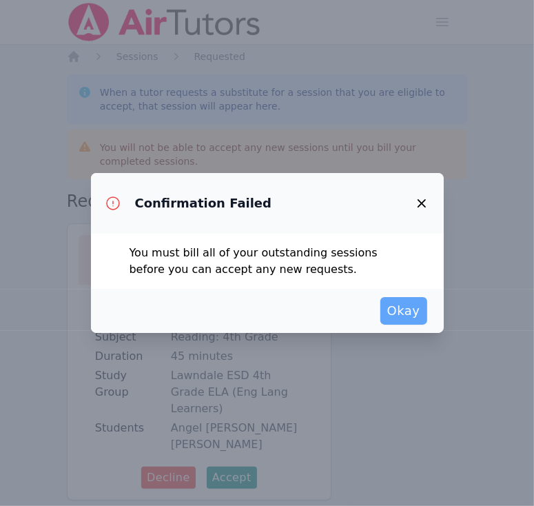
click at [398, 317] on span "Okay" at bounding box center [403, 310] width 33 height 19
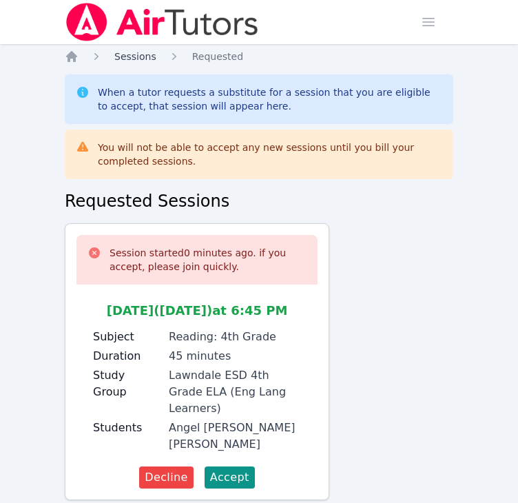
click at [135, 61] on span "Sessions" at bounding box center [135, 56] width 42 height 11
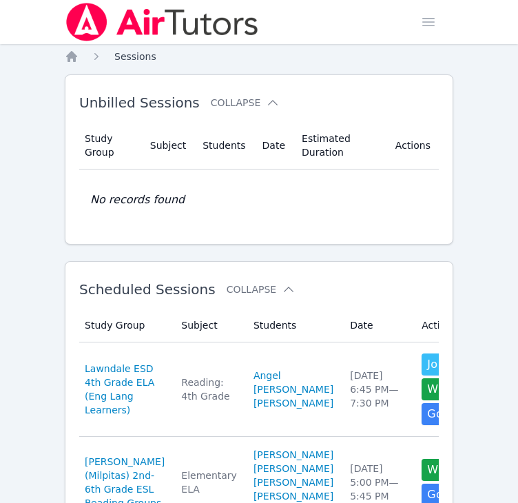
click at [128, 57] on span "Sessions" at bounding box center [135, 56] width 42 height 11
click at [141, 61] on span "Sessions" at bounding box center [135, 56] width 42 height 11
click at [77, 56] on icon "Breadcrumb" at bounding box center [72, 57] width 14 height 14
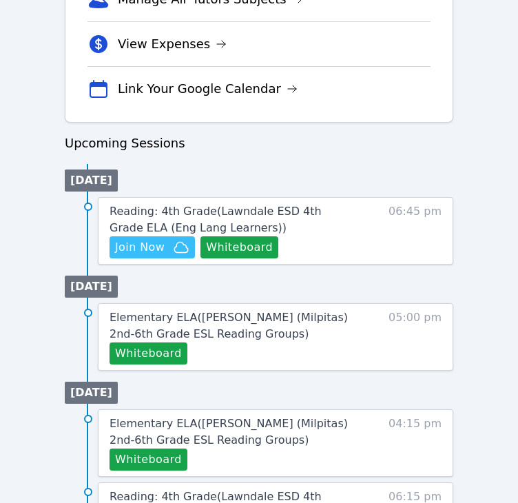
scroll to position [561, 0]
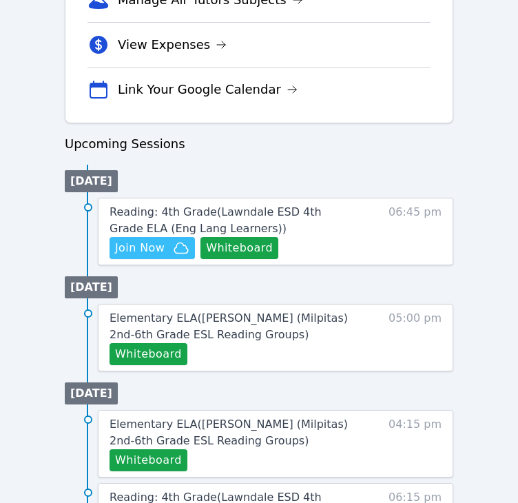
click at [147, 149] on h3 "Upcoming Sessions" at bounding box center [259, 143] width 389 height 19
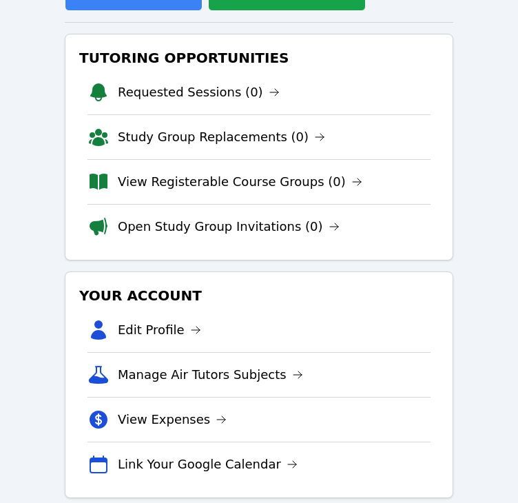
scroll to position [0, 0]
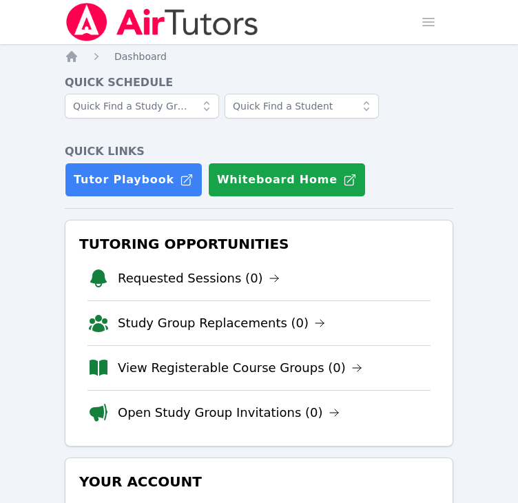
click at [96, 51] on icon "Breadcrumb" at bounding box center [97, 57] width 14 height 14
click at [423, 23] on span "button" at bounding box center [429, 22] width 30 height 30
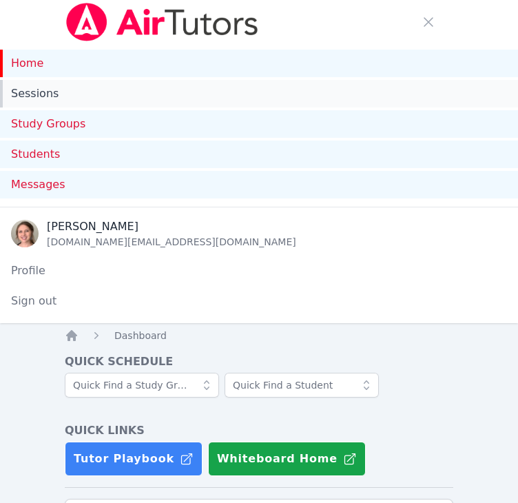
click at [37, 91] on link "Sessions" at bounding box center [259, 94] width 518 height 28
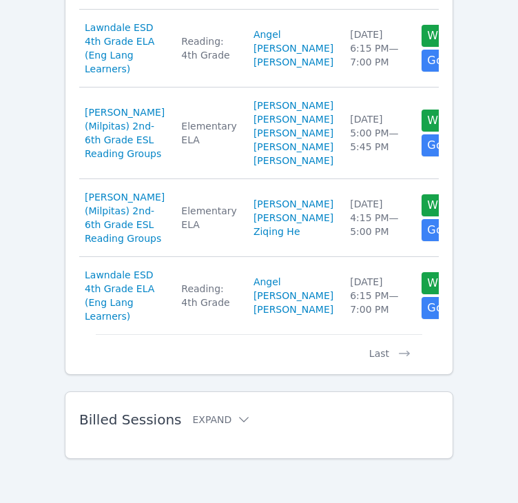
scroll to position [1545, 0]
click at [239, 420] on icon at bounding box center [244, 420] width 10 height 6
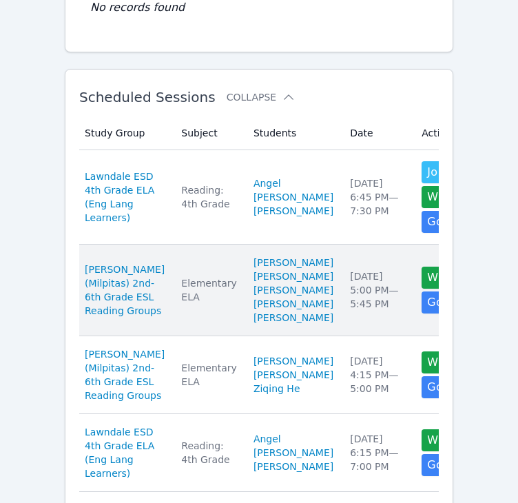
scroll to position [507, 0]
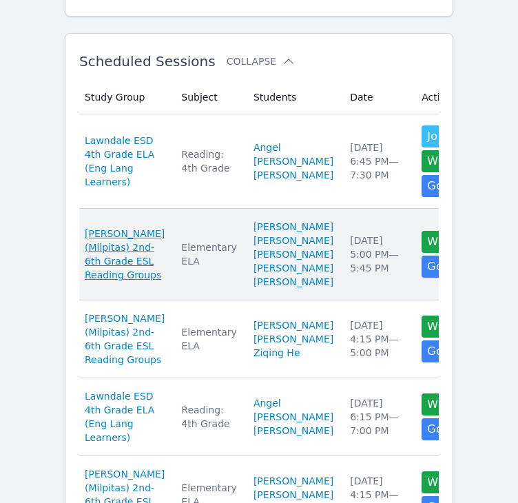
click at [102, 281] on span "[PERSON_NAME] (Milpitas) 2nd-6th Grade ESL Reading Groups" at bounding box center [125, 254] width 80 height 55
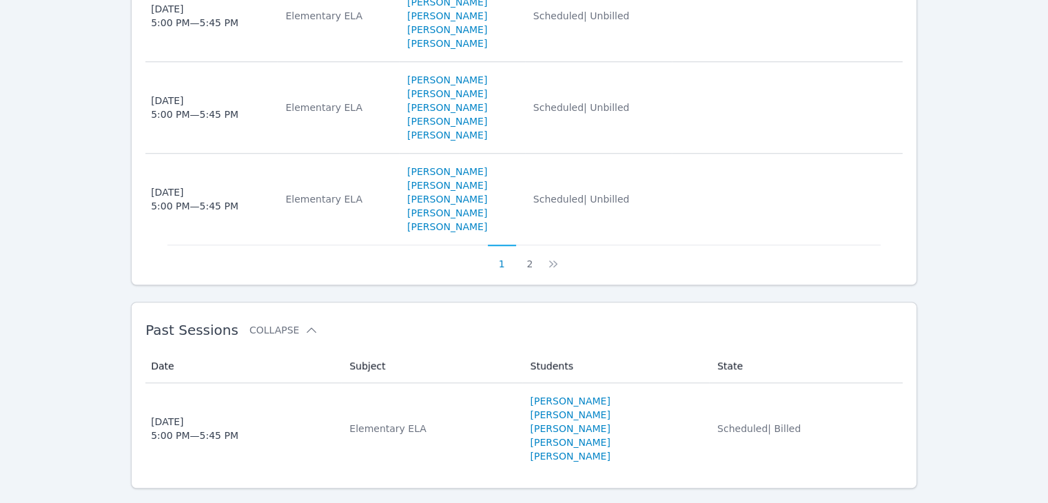
scroll to position [1154, 0]
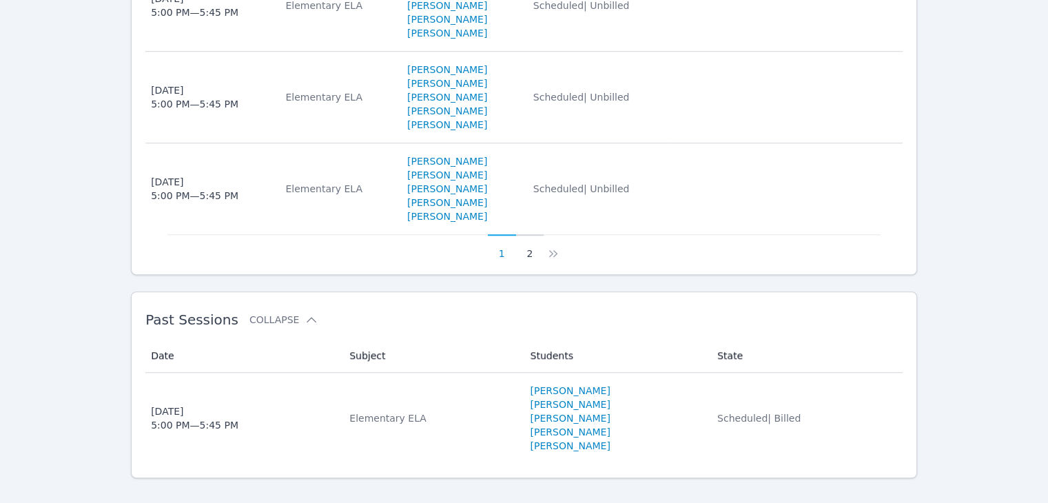
click at [529, 234] on button "2" at bounding box center [530, 247] width 28 height 26
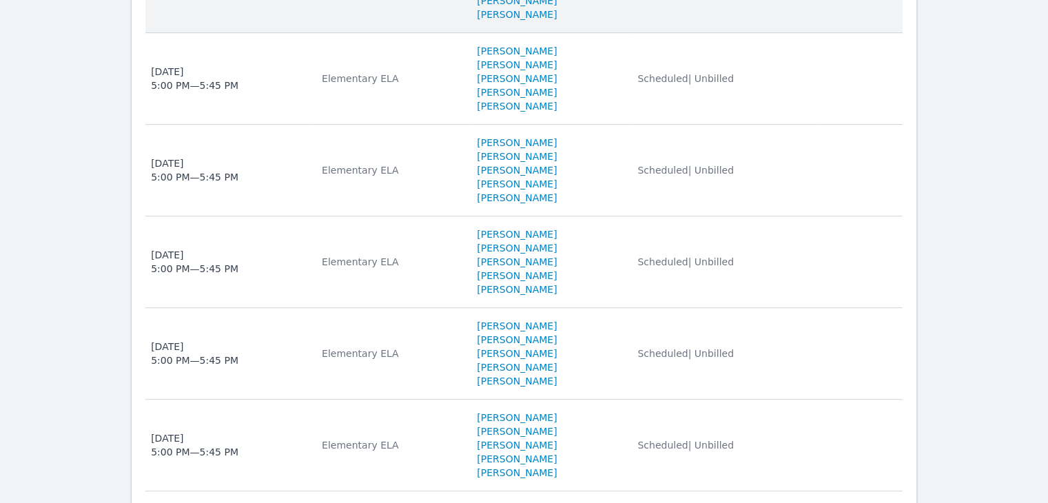
scroll to position [971, 0]
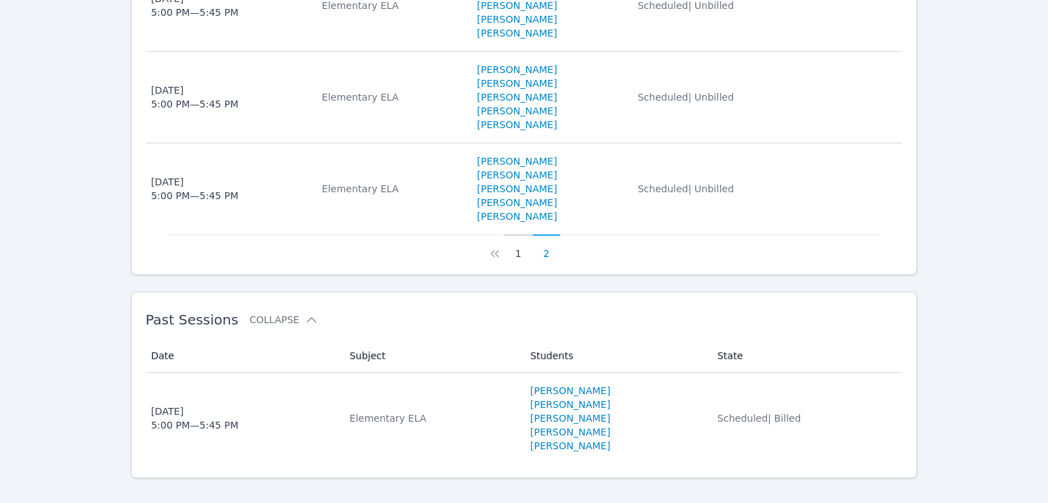
click at [516, 235] on button "1" at bounding box center [519, 247] width 28 height 26
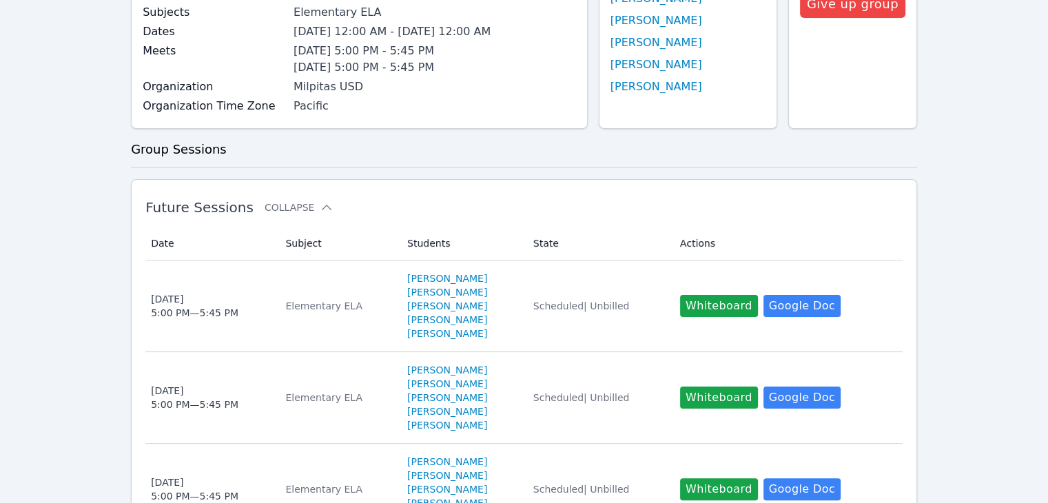
scroll to position [244, 0]
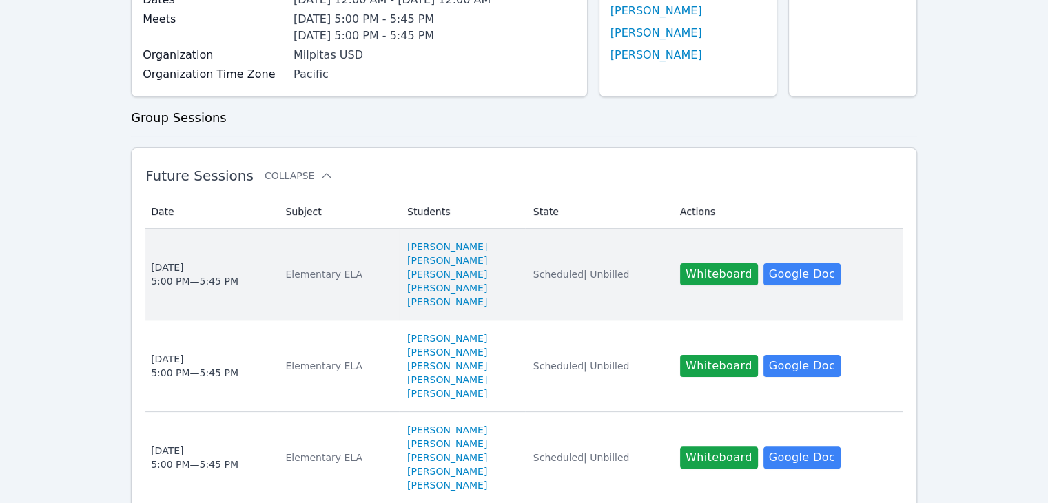
click at [533, 229] on td "Actions Whiteboard Hidden Google Doc" at bounding box center [787, 275] width 231 height 92
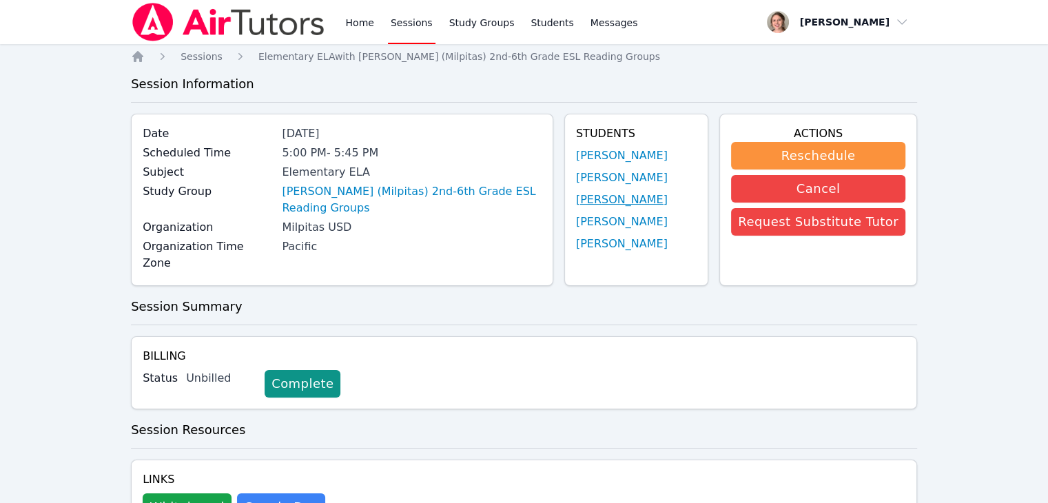
scroll to position [245, 0]
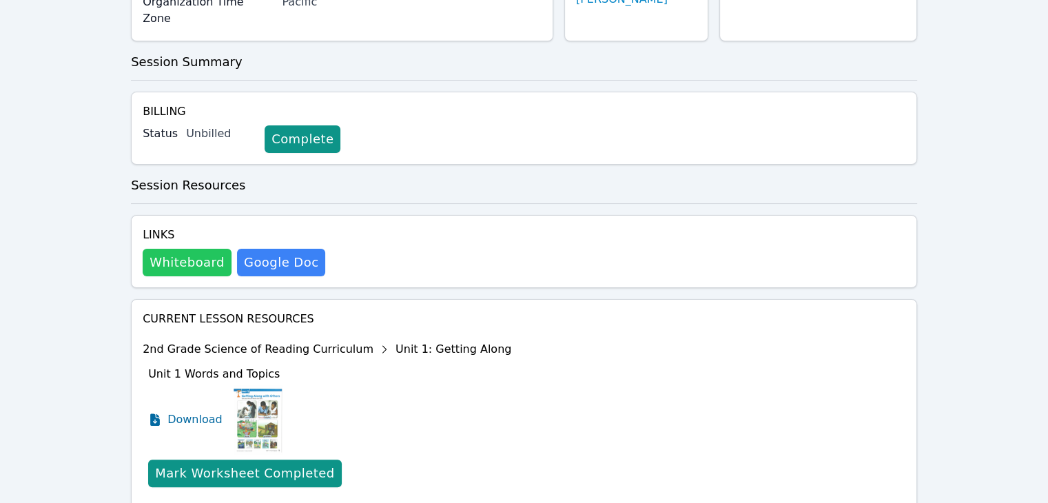
click at [196, 249] on button "Whiteboard" at bounding box center [187, 263] width 89 height 28
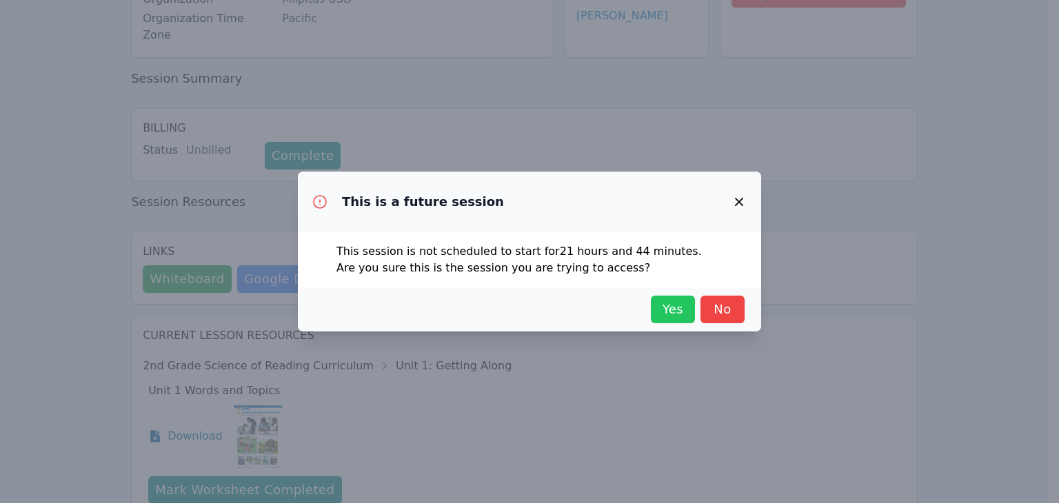
click at [533, 311] on span "Yes" at bounding box center [673, 309] width 30 height 19
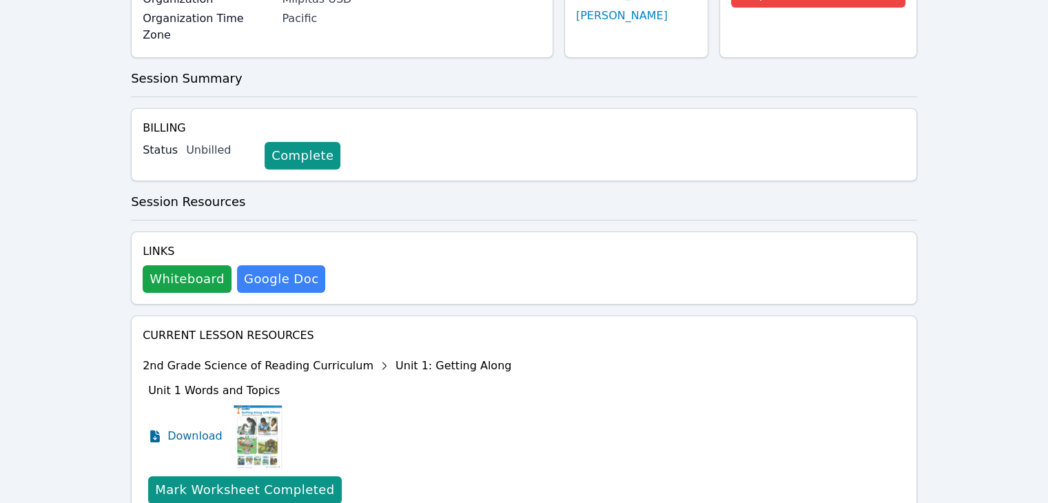
scroll to position [344, 0]
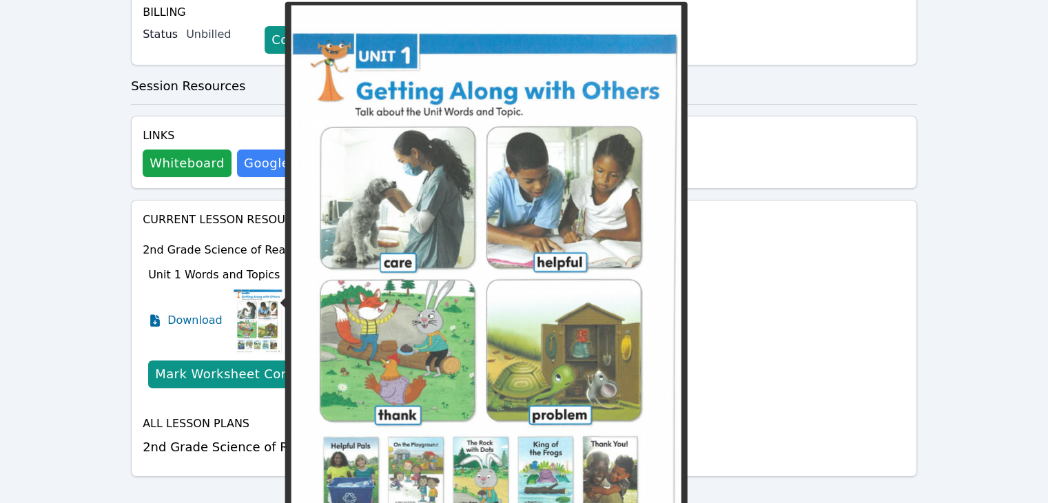
click at [254, 287] on img at bounding box center [258, 320] width 49 height 69
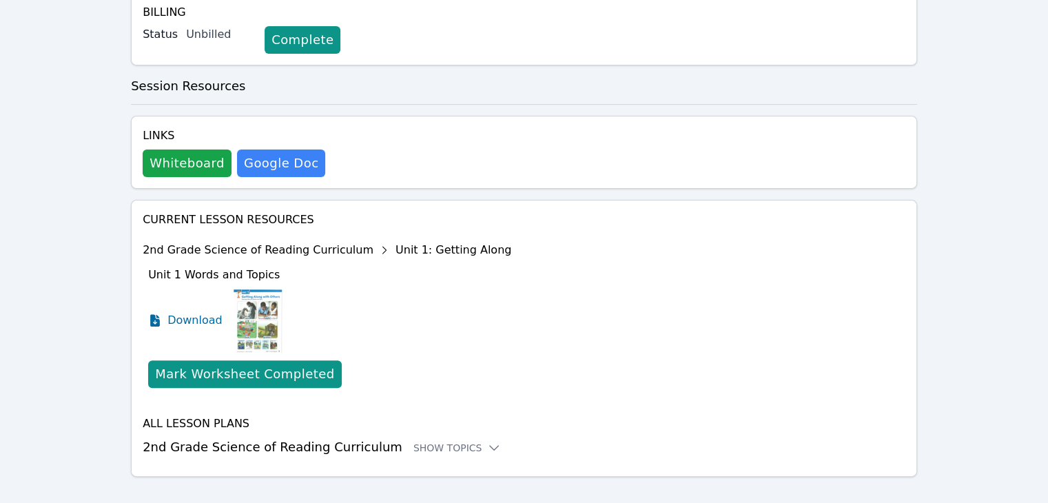
click at [228, 438] on h3 "2nd Grade Science of Reading Curriculum Show Topics" at bounding box center [524, 447] width 763 height 19
click at [414, 441] on div "Show Topics" at bounding box center [458, 448] width 88 height 14
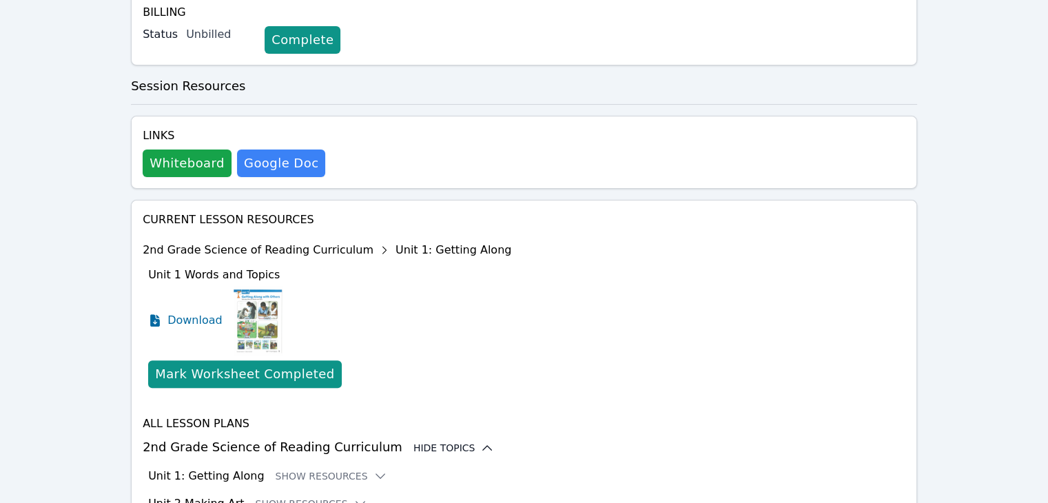
scroll to position [512, 0]
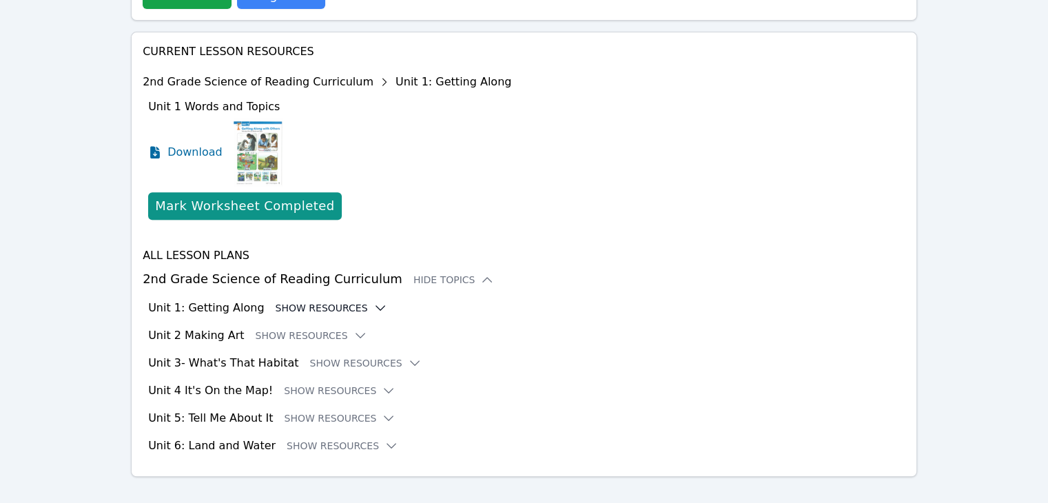
click at [322, 301] on button "Show Resources" at bounding box center [332, 308] width 112 height 14
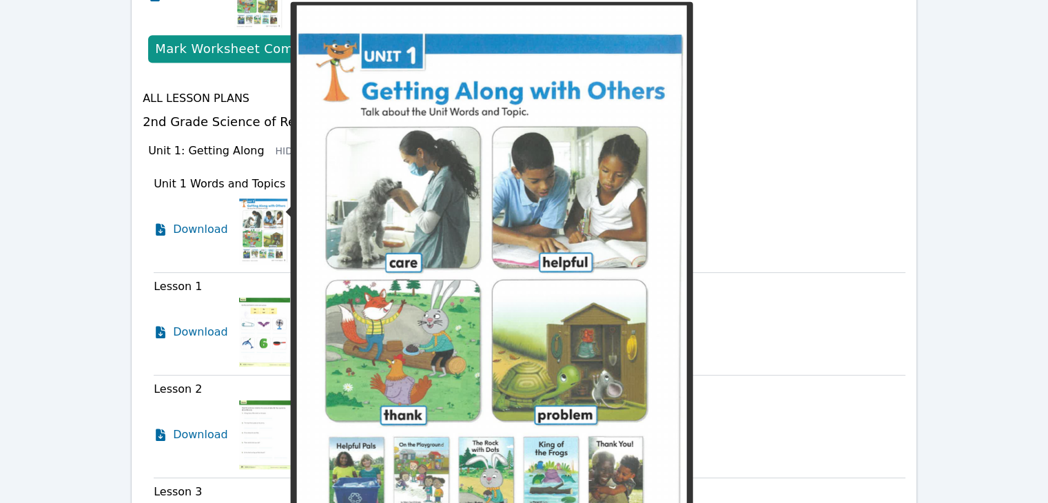
scroll to position [724, 0]
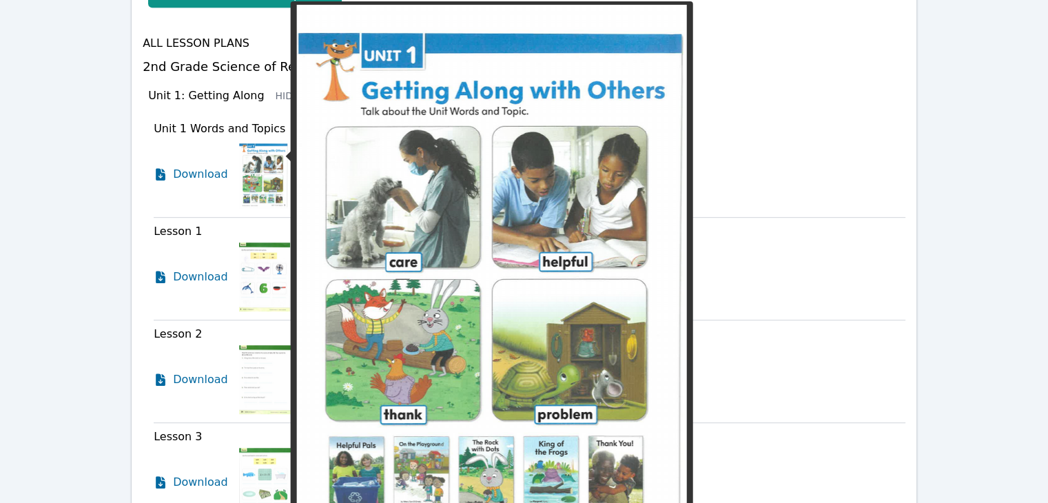
click at [254, 170] on img at bounding box center [263, 174] width 49 height 69
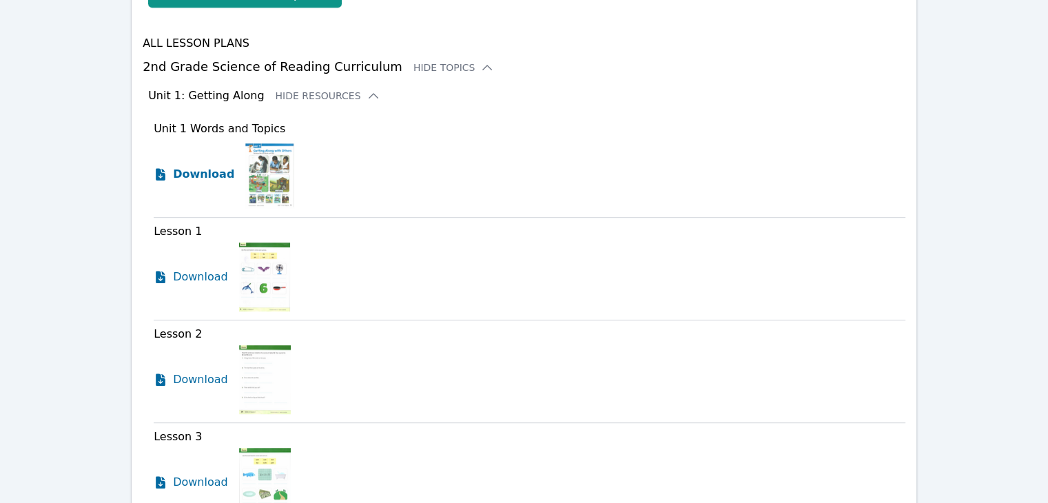
click at [199, 166] on span "Download" at bounding box center [203, 174] width 61 height 17
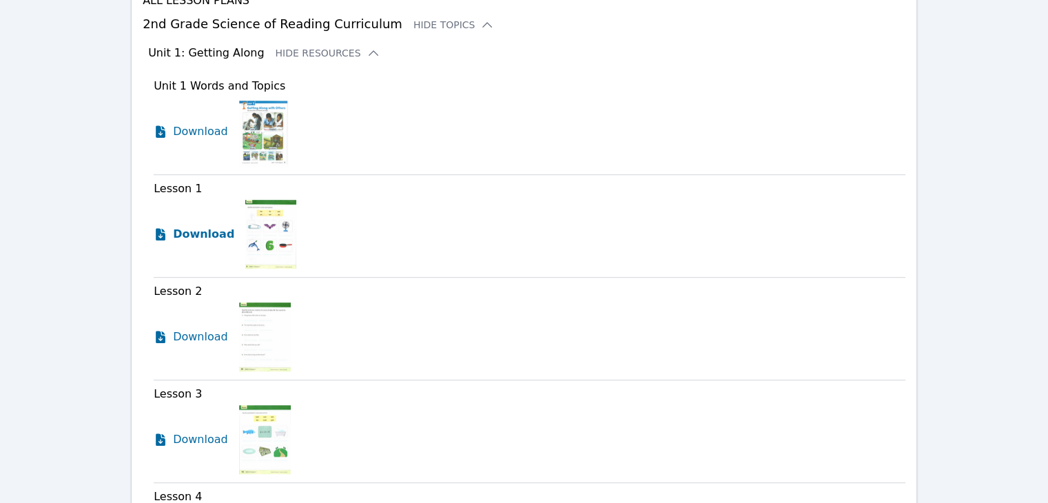
scroll to position [769, 0]
click at [212, 225] on span "Download" at bounding box center [203, 233] width 61 height 17
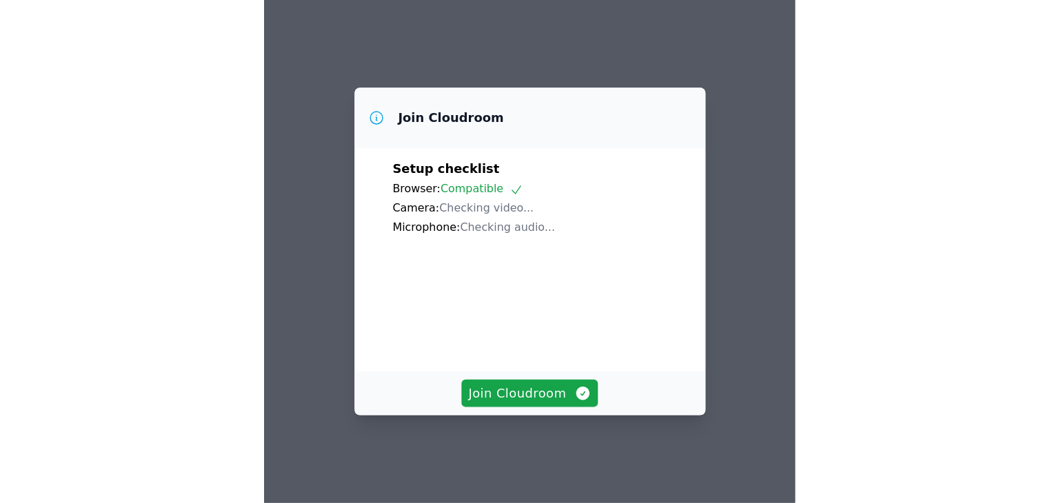
scroll to position [19, 0]
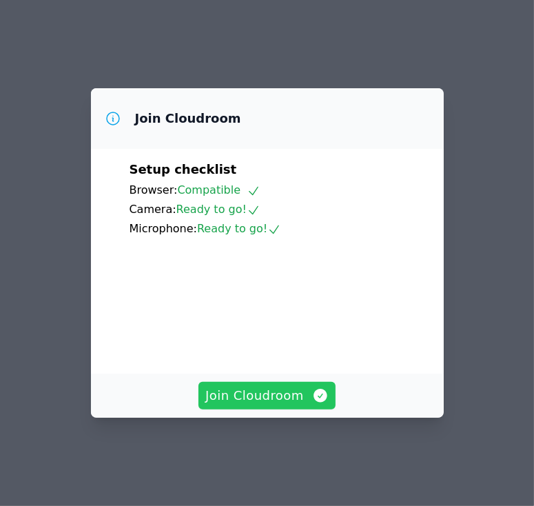
click at [272, 405] on span "Join Cloudroom" at bounding box center [266, 395] width 123 height 19
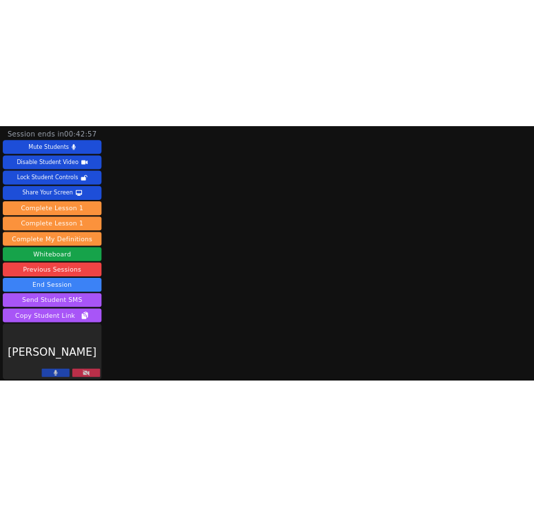
scroll to position [4, 0]
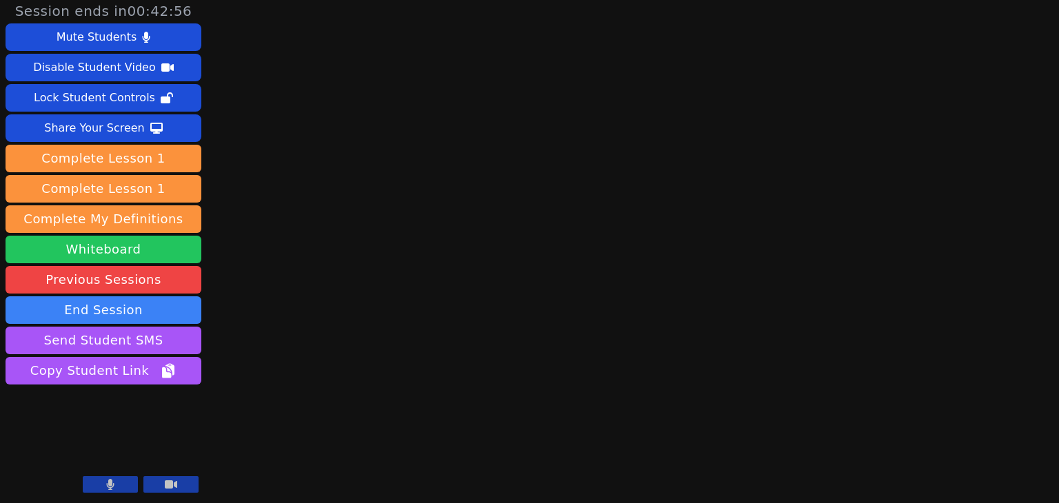
click at [144, 242] on button "Whiteboard" at bounding box center [104, 250] width 196 height 28
click at [138, 243] on button "Whiteboard" at bounding box center [104, 250] width 196 height 28
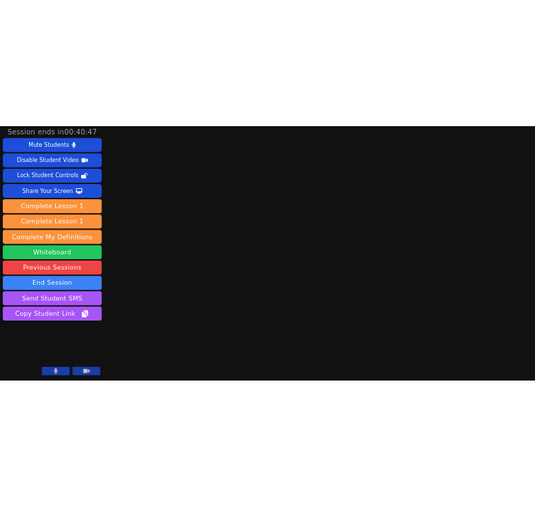
scroll to position [1, 0]
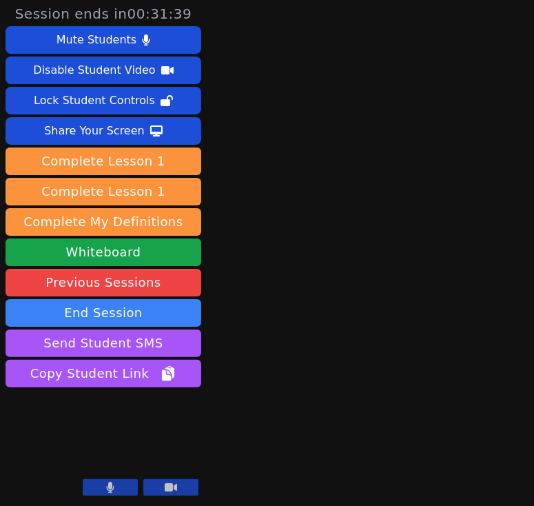
click at [266, 139] on div "Session ends in 00:31:39 Mute Students Disable Student Video Lock Student Contr…" at bounding box center [267, 252] width 534 height 506
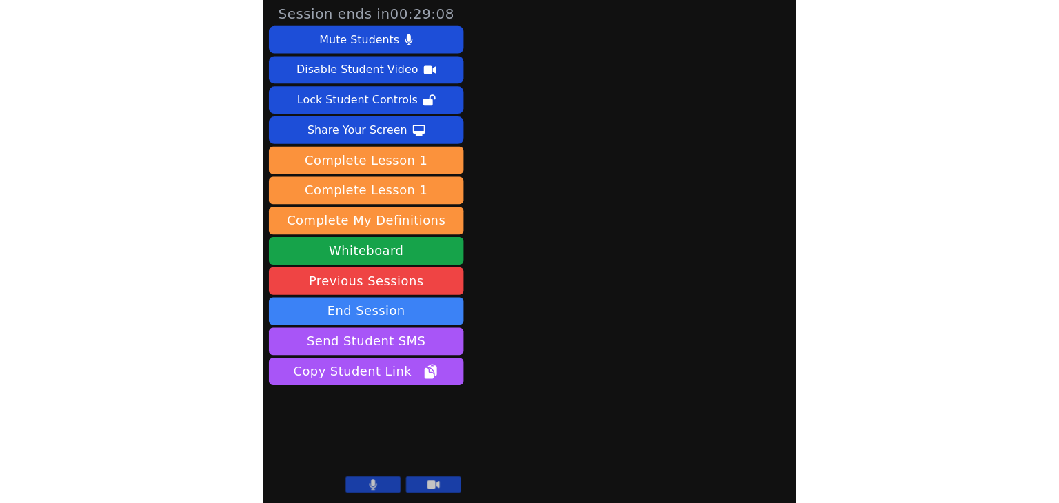
scroll to position [1, 0]
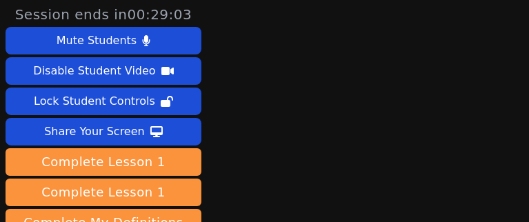
click at [304, 168] on div "Session ends in 00:29:03 Mute Students Disable Student Video Lock Student Contr…" at bounding box center [264, 110] width 529 height 222
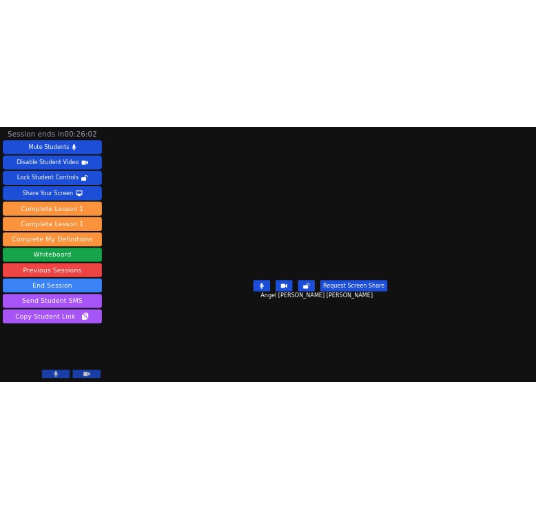
scroll to position [4, 0]
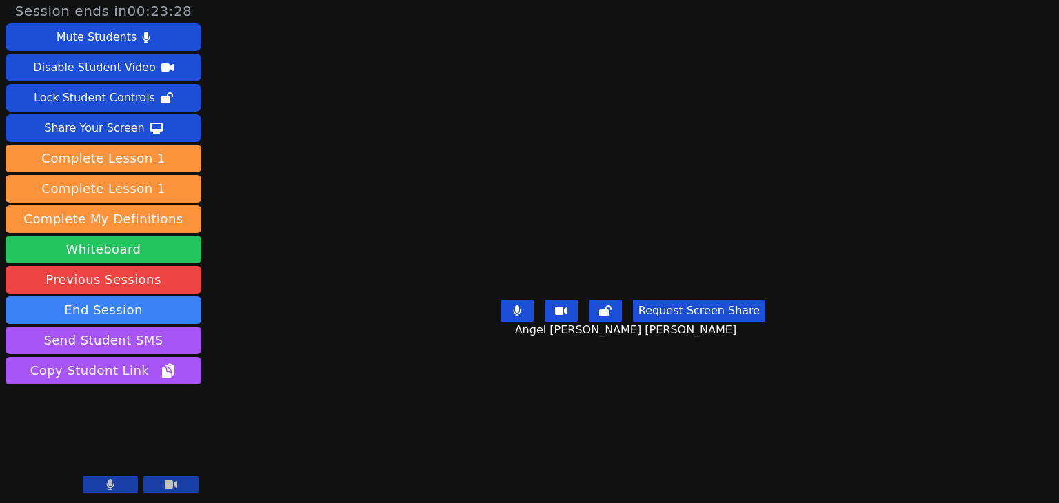
click at [174, 247] on button "Whiteboard" at bounding box center [104, 250] width 196 height 28
click at [142, 247] on button "Whiteboard" at bounding box center [104, 250] width 196 height 28
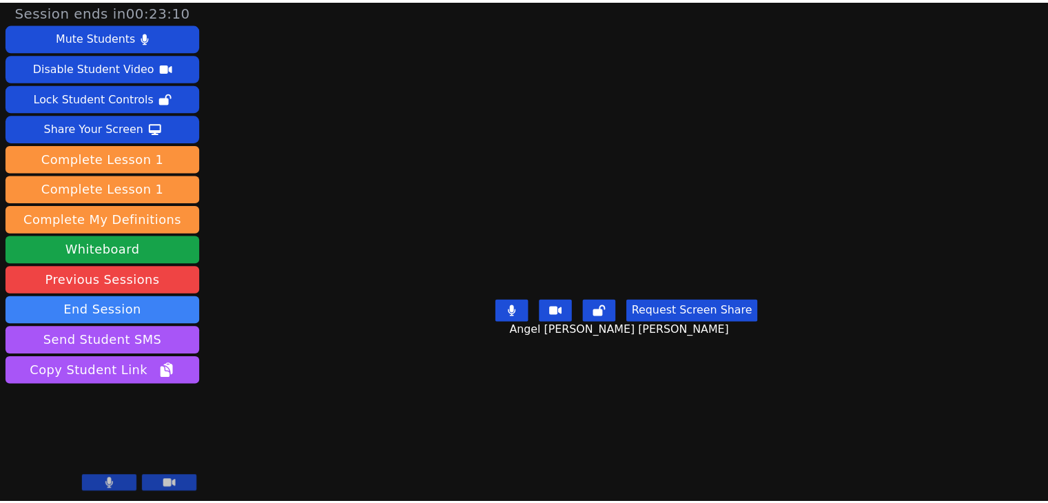
scroll to position [0, 0]
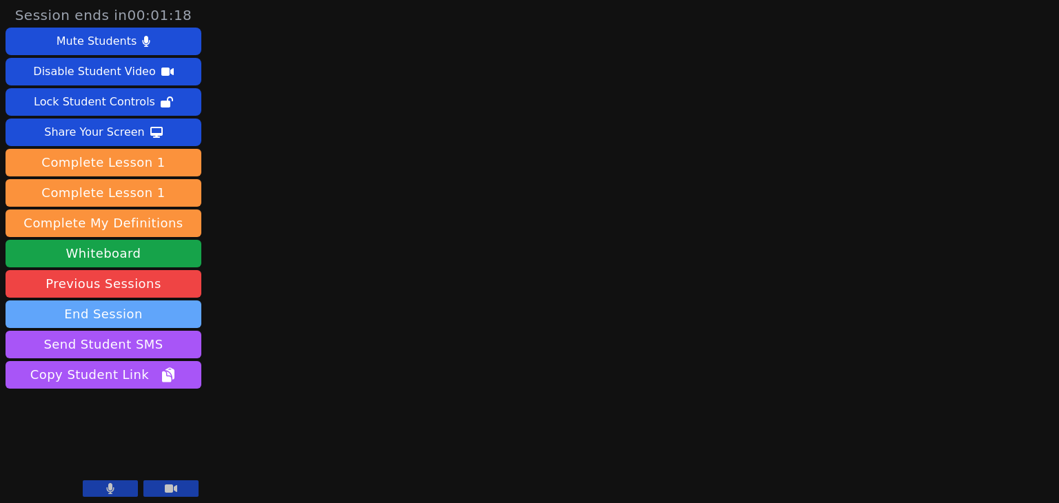
click at [154, 308] on button "End Session" at bounding box center [104, 315] width 196 height 28
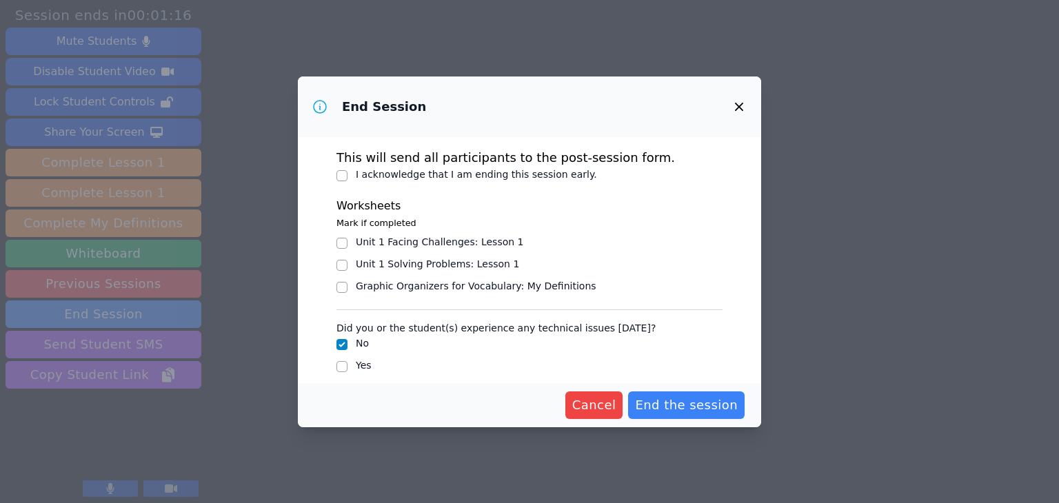
click at [491, 181] on div "I acknowledge that I am ending this session early." at bounding box center [529, 175] width 386 height 17
click at [490, 178] on label "I acknowledge that I am ending this session early." at bounding box center [476, 174] width 241 height 11
click at [347, 178] on input "I acknowledge that I am ending this session early." at bounding box center [341, 175] width 11 height 11
checkbox input "true"
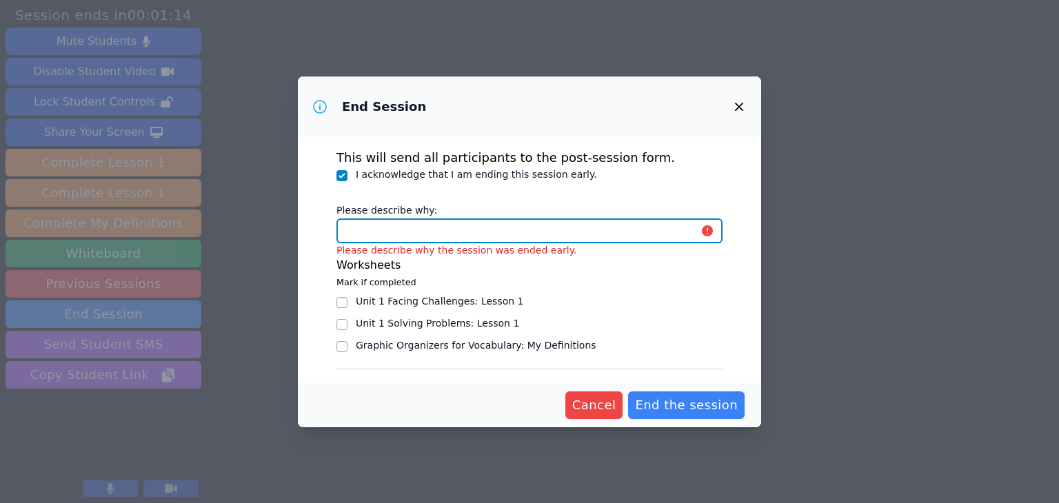
click at [500, 235] on input "Please describe why:" at bounding box center [529, 230] width 386 height 25
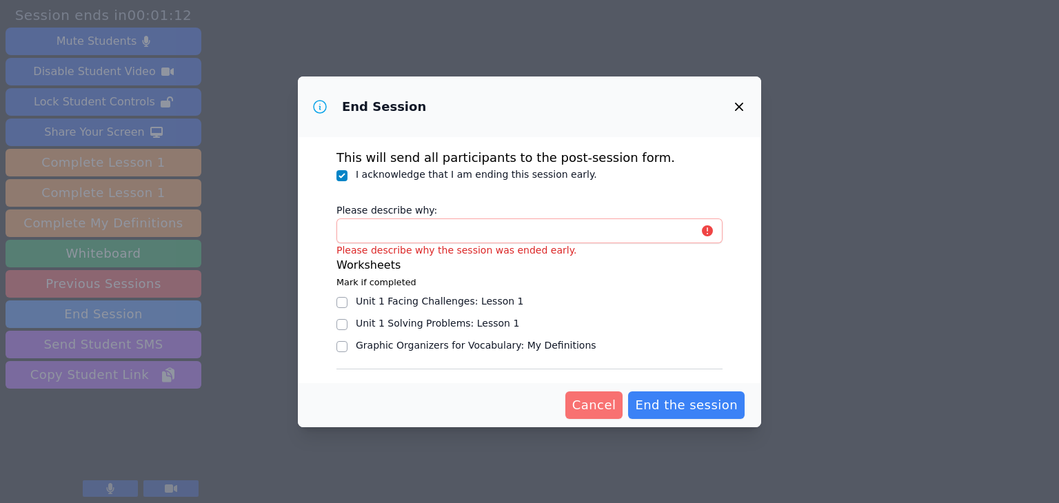
click at [533, 414] on span "Cancel" at bounding box center [594, 405] width 44 height 19
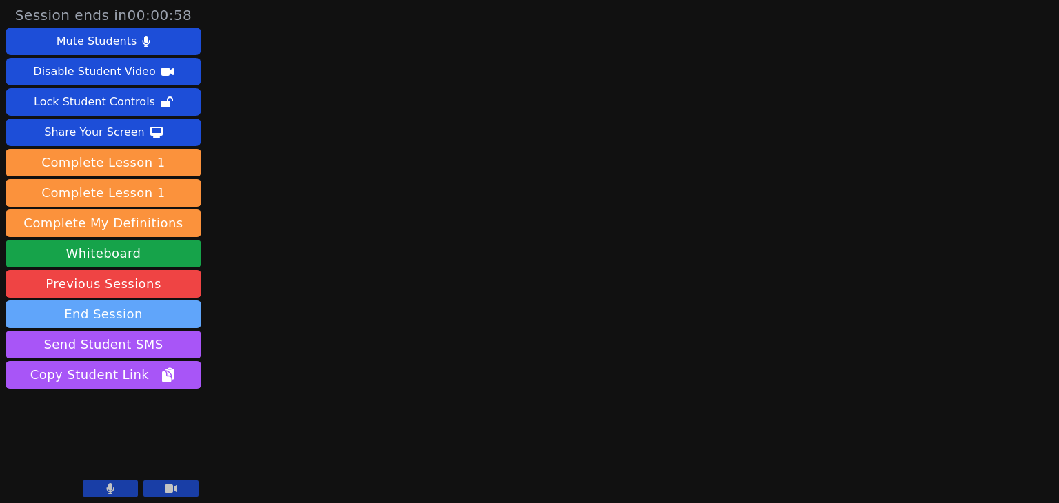
click at [143, 314] on button "End Session" at bounding box center [104, 315] width 196 height 28
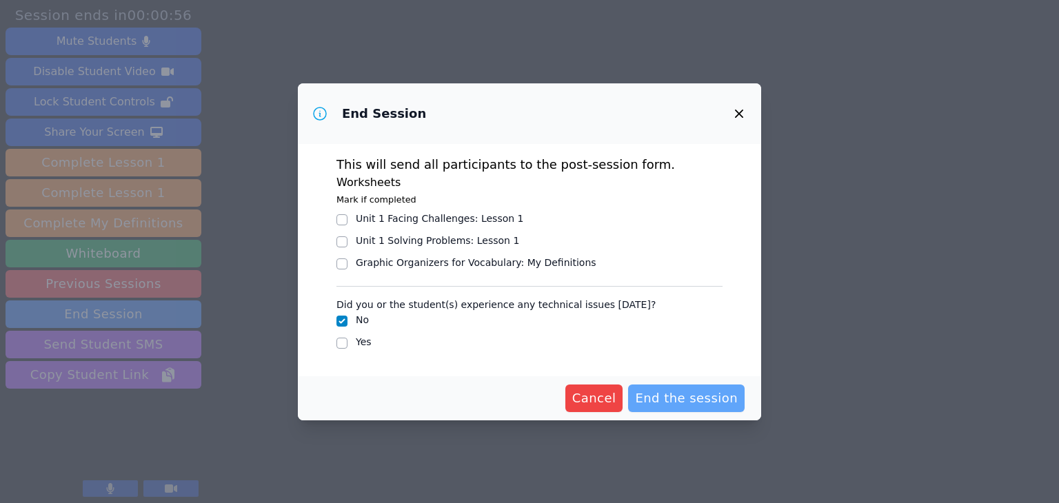
click at [533, 391] on span "End the session" at bounding box center [686, 398] width 103 height 19
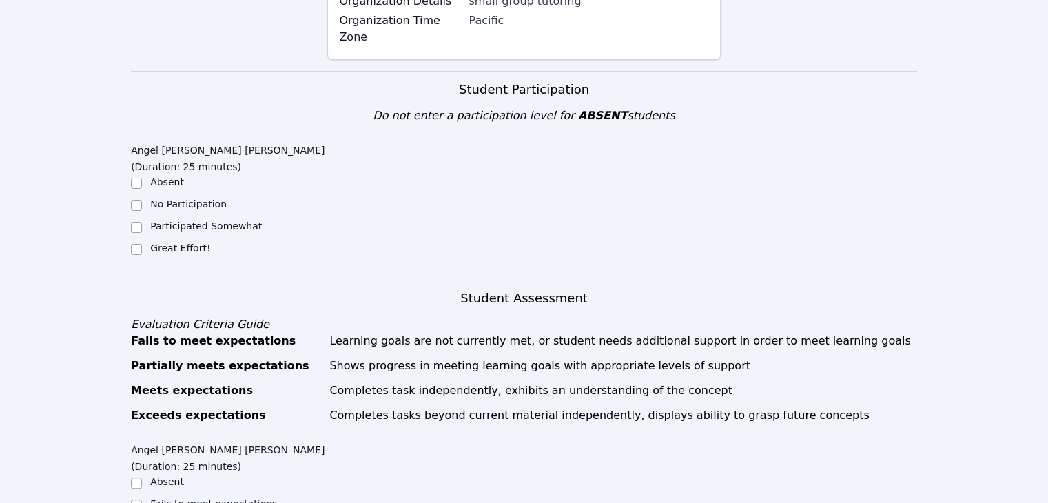
scroll to position [278, 0]
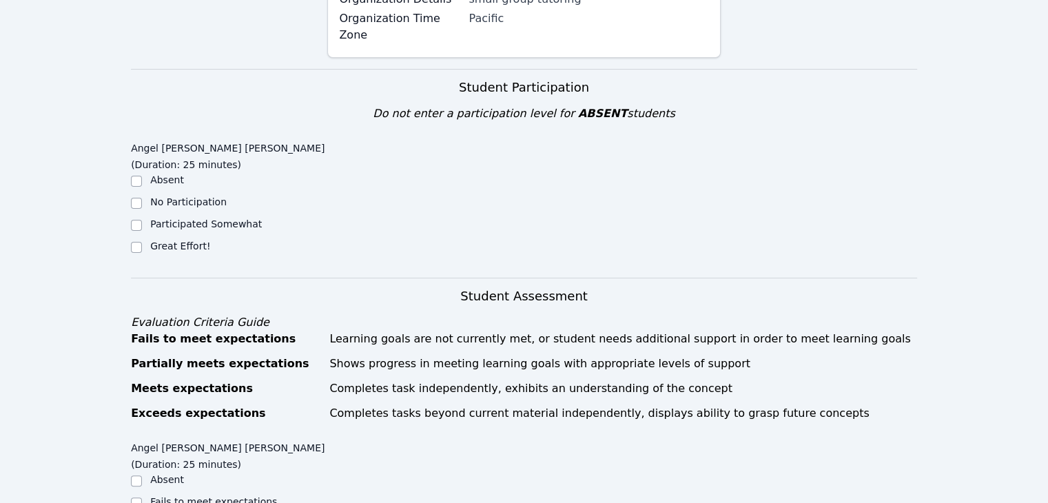
click at [175, 239] on div "Great Effort!" at bounding box center [229, 247] width 196 height 17
click at [175, 241] on label "Great Effort!" at bounding box center [180, 246] width 60 height 11
click at [142, 242] on input "Great Effort!" at bounding box center [136, 247] width 11 height 11
checkbox input "true"
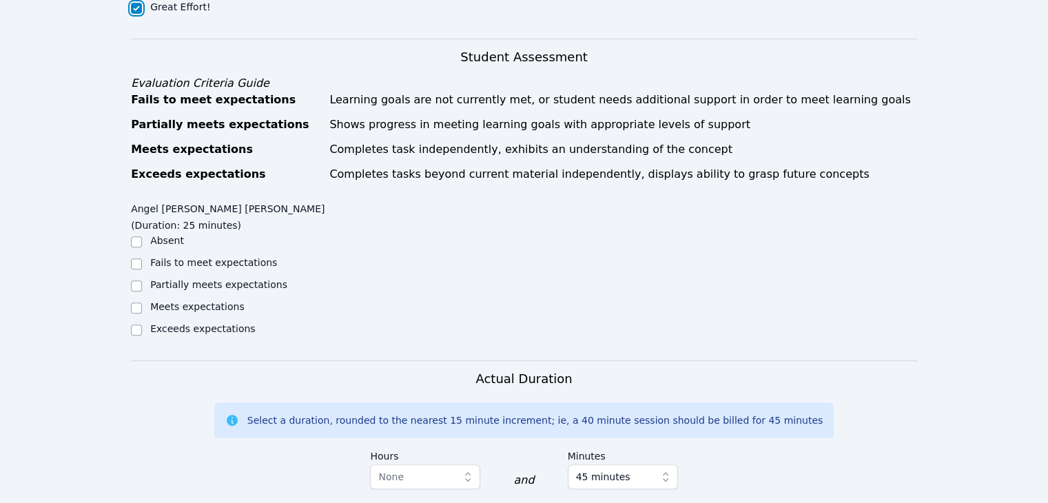
scroll to position [587, 0]
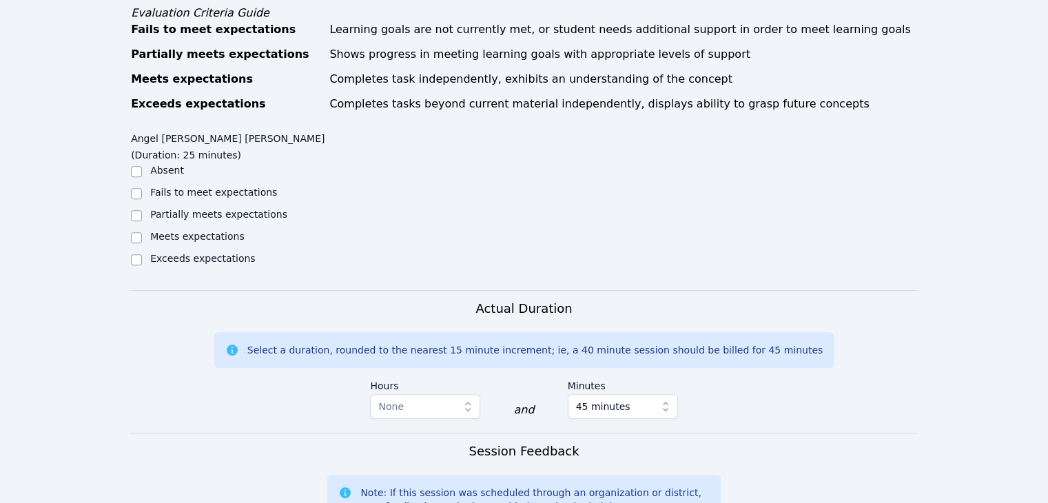
click at [198, 231] on label "Meets expectations" at bounding box center [197, 236] width 94 height 11
click at [142, 232] on input "Meets expectations" at bounding box center [136, 237] width 11 height 11
checkbox input "true"
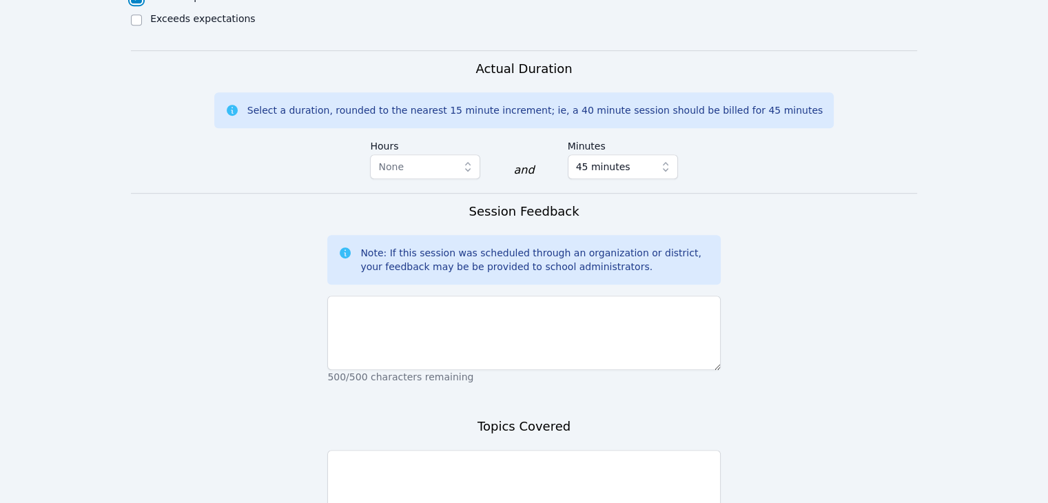
scroll to position [923, 0]
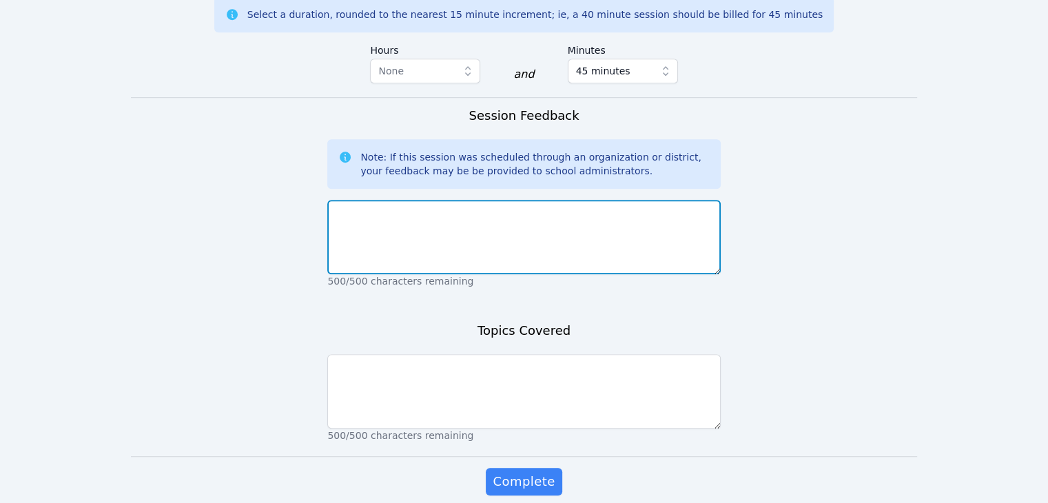
click at [365, 205] on textarea at bounding box center [523, 237] width 393 height 74
type textarea "Angel did great in our first meeting. He was about 20 min late, but then got se…"
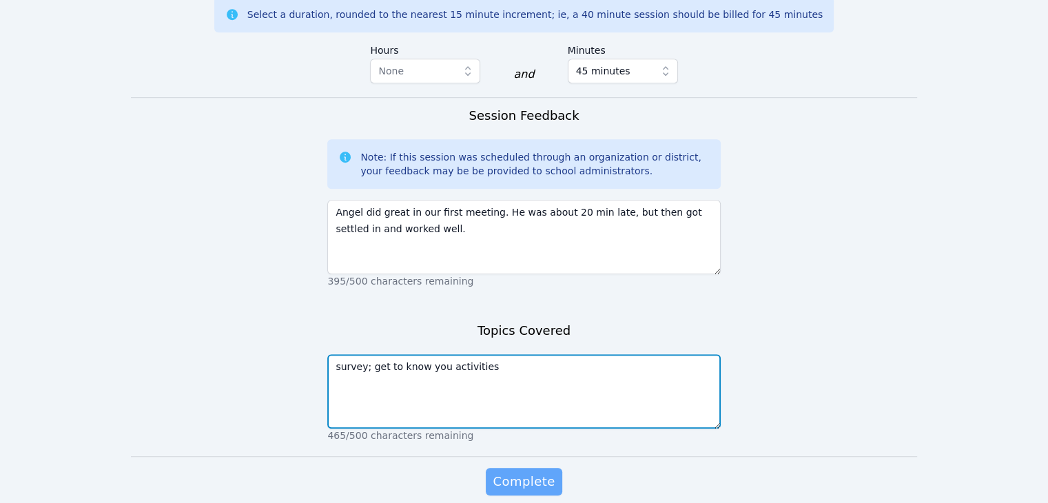
type textarea "survey; get to know you activities"
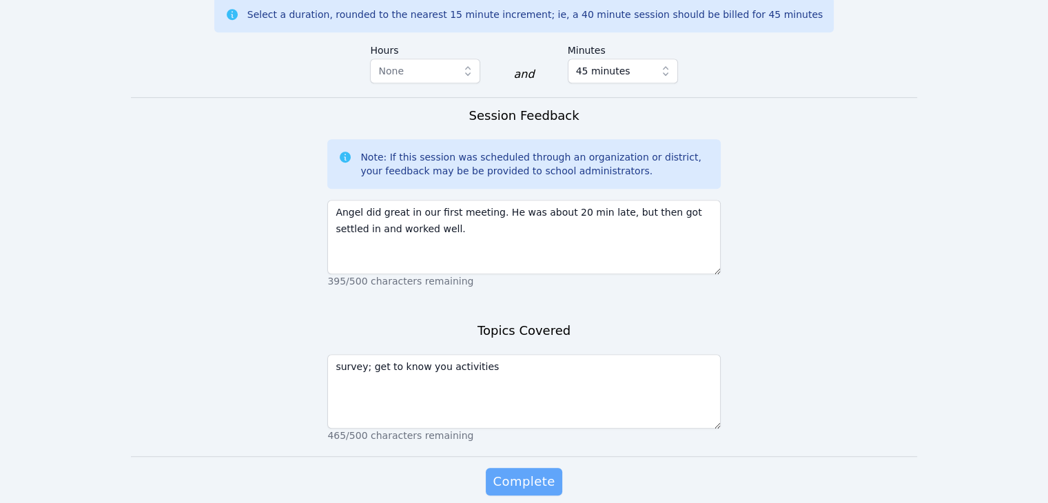
click at [527, 472] on span "Complete" at bounding box center [524, 481] width 62 height 19
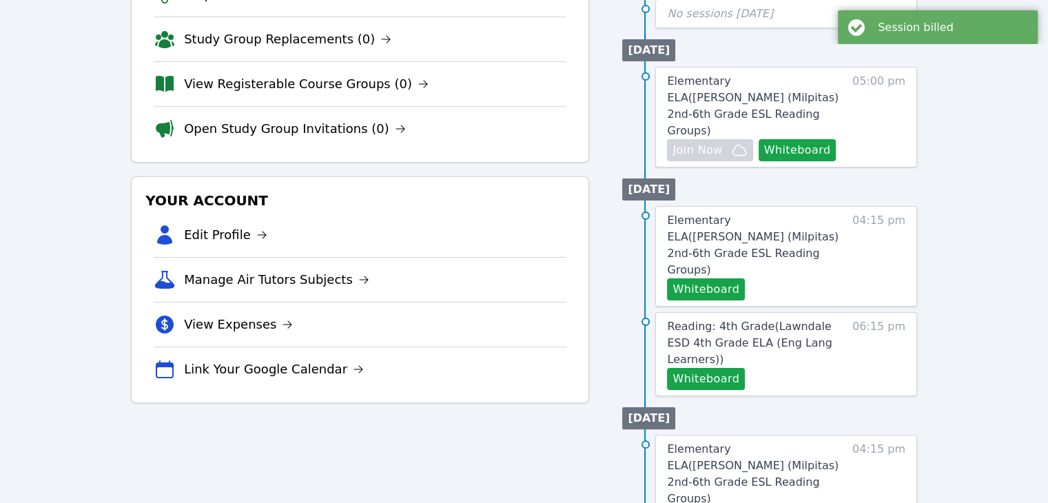
scroll to position [234, 0]
